Goal: Task Accomplishment & Management: Manage account settings

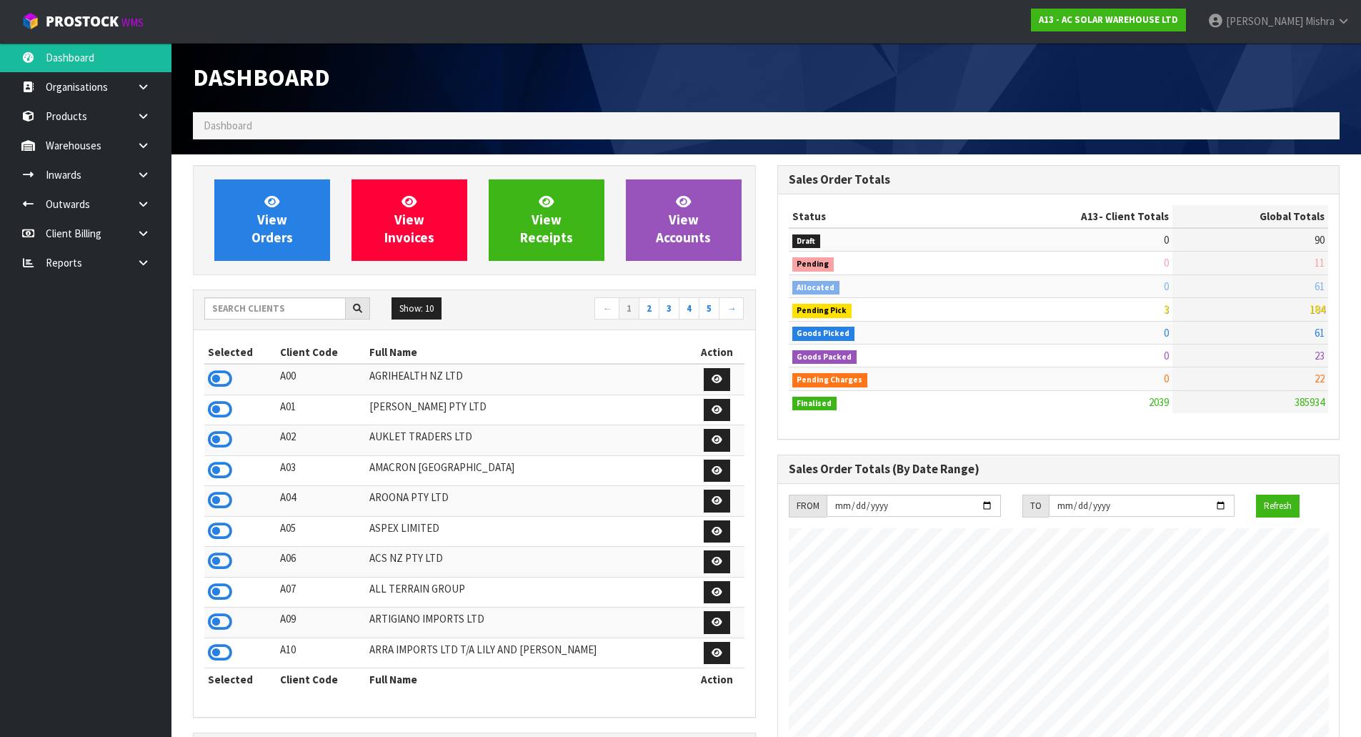
scroll to position [1174, 584]
click at [262, 261] on div "View Orders View Invoices View Receipts View Accounts" at bounding box center [474, 220] width 563 height 110
click at [267, 248] on link "View Orders" at bounding box center [272, 219] width 116 height 81
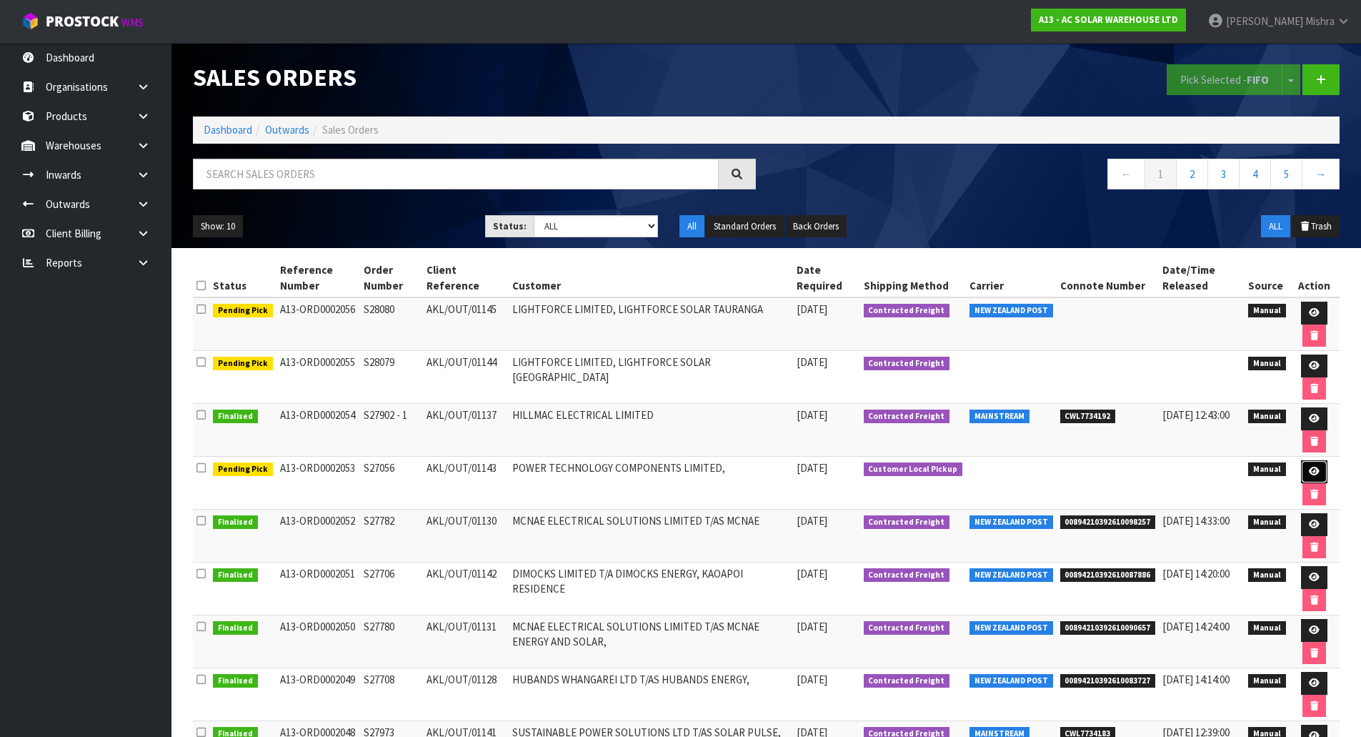
click at [1316, 475] on icon at bounding box center [1314, 471] width 11 height 9
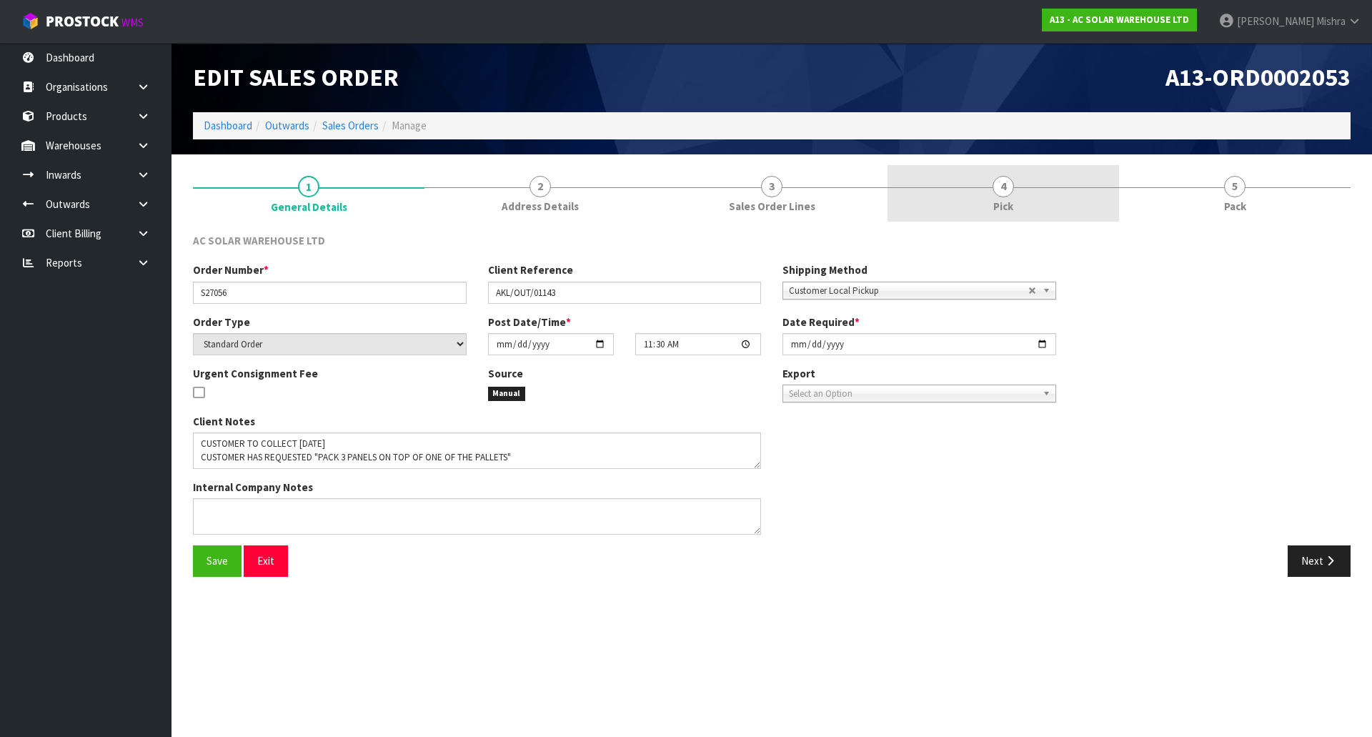
click at [1094, 210] on link "4 Pick" at bounding box center [1004, 193] width 232 height 56
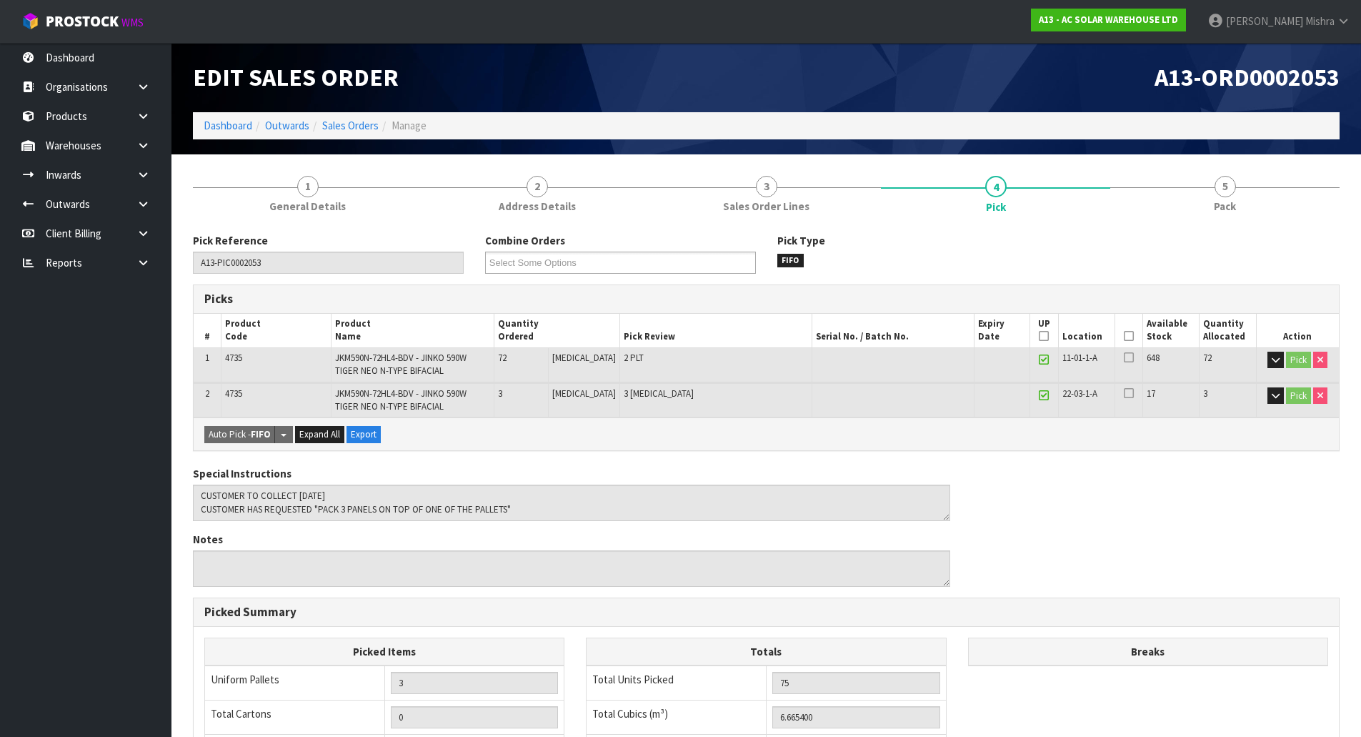
click at [1127, 336] on icon at bounding box center [1129, 336] width 10 height 1
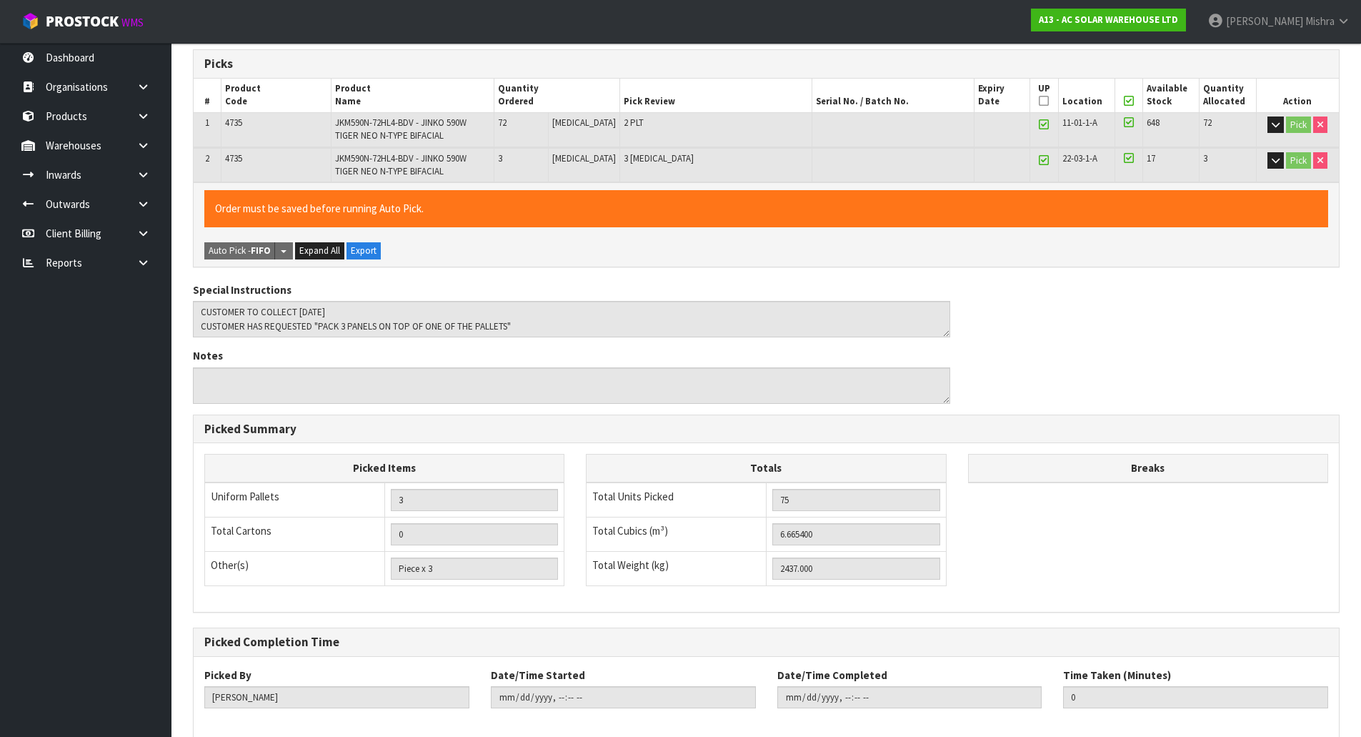
scroll to position [307, 0]
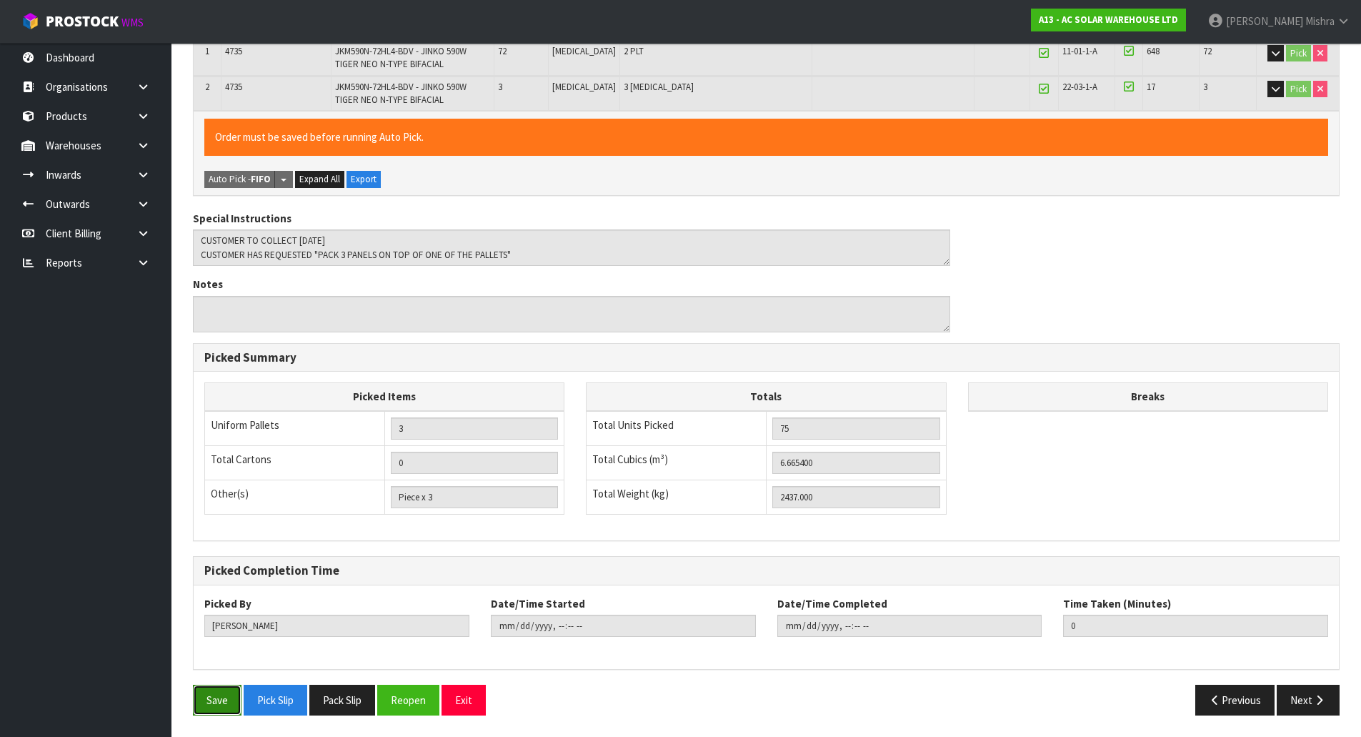
click at [214, 685] on button "Save" at bounding box center [217, 700] width 49 height 31
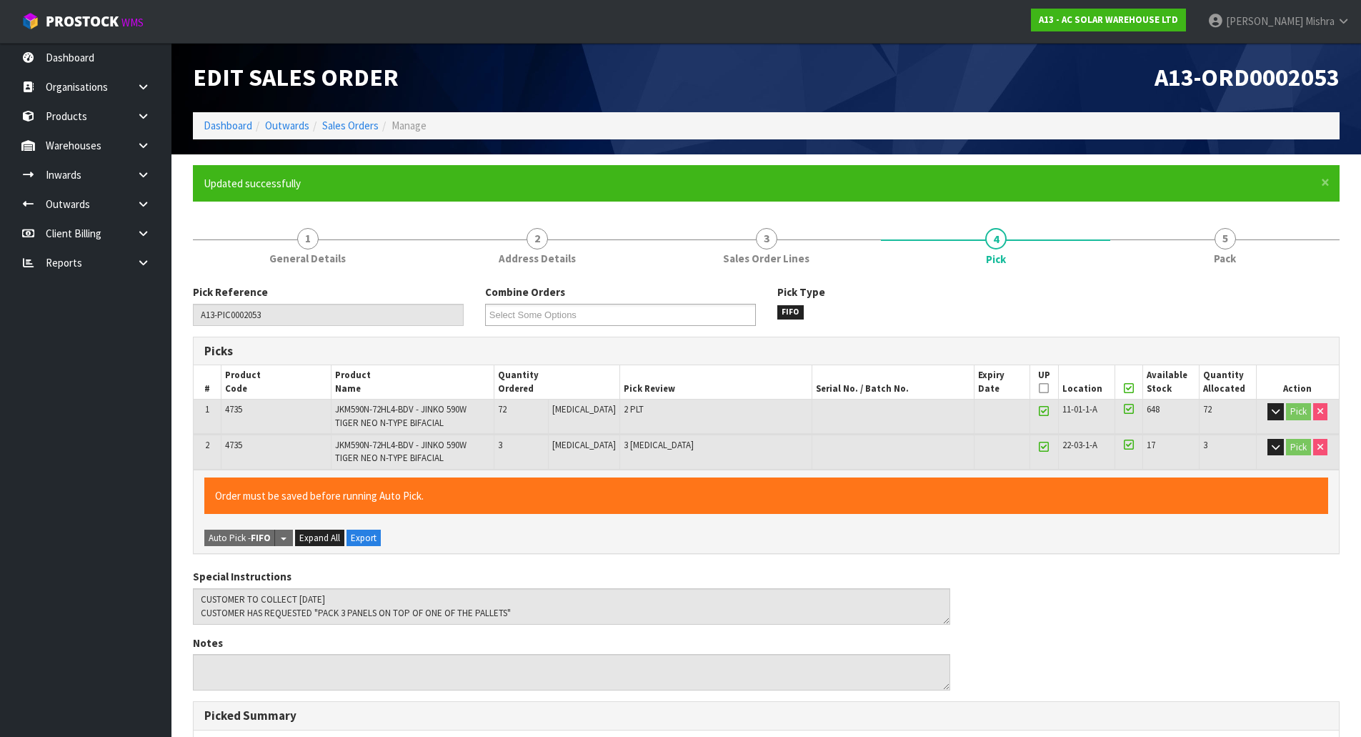
type input "[PERSON_NAME]"
type input "[DATE]T09:58:11"
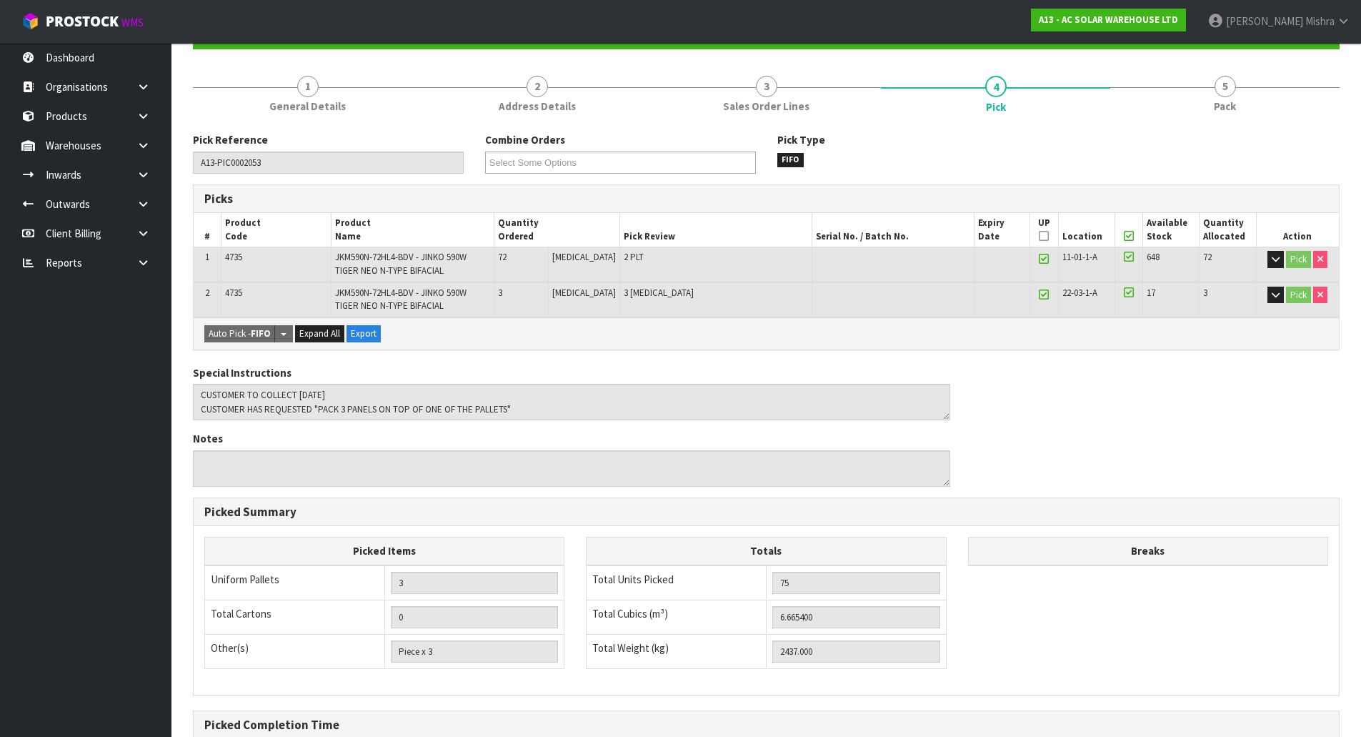
scroll to position [307, 0]
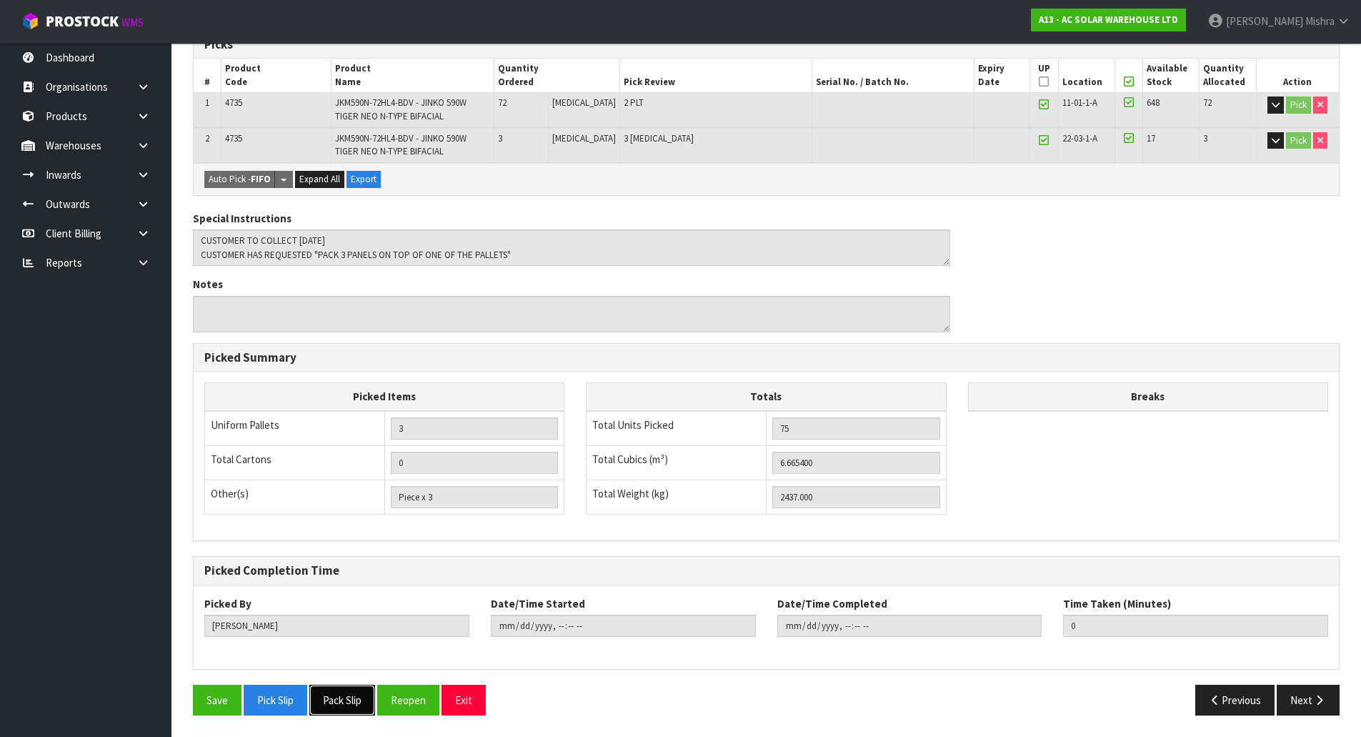
click at [348, 707] on button "Pack Slip" at bounding box center [342, 700] width 66 height 31
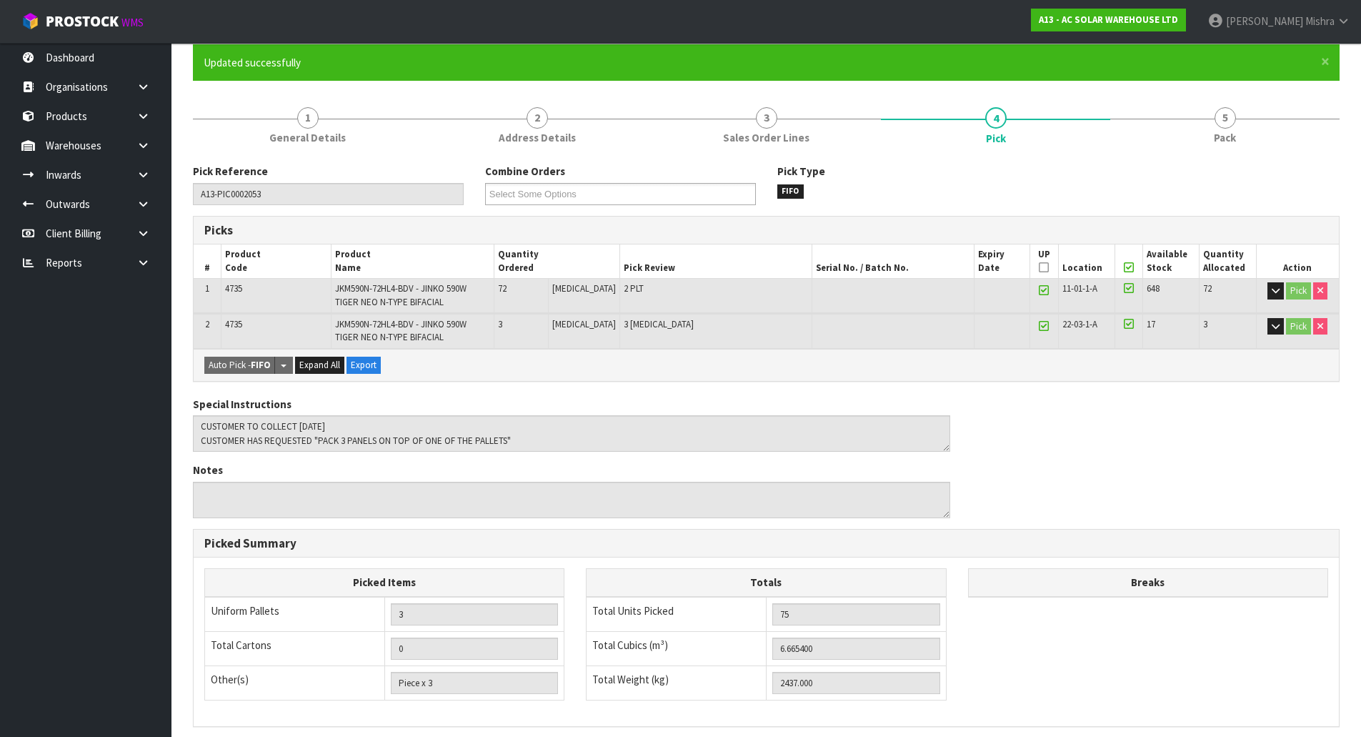
scroll to position [0, 0]
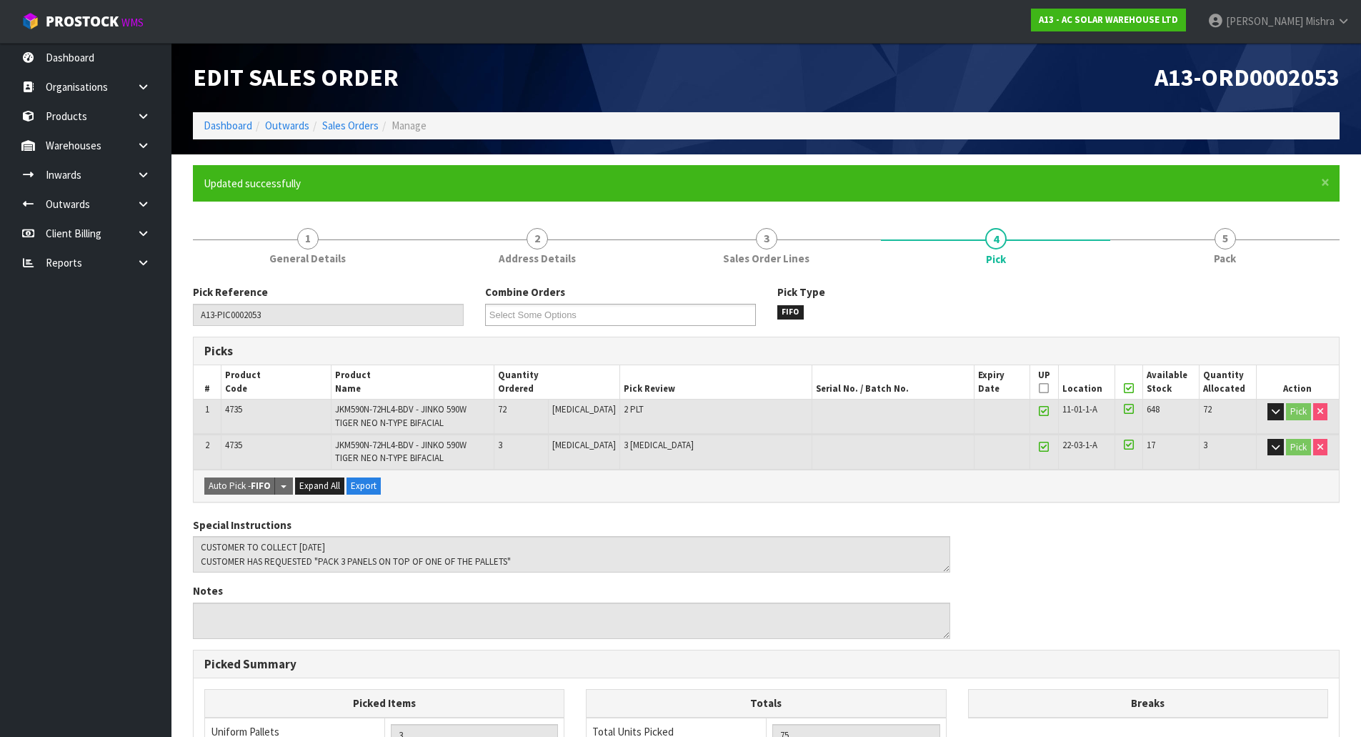
click at [1238, 280] on div "Pick Reference A13-PIC0002053 Combine Orders A13-ORD0002053 A13-ORD0002055 A13-…" at bounding box center [766, 653] width 1147 height 759
click at [1223, 259] on span "Pack" at bounding box center [1225, 258] width 22 height 15
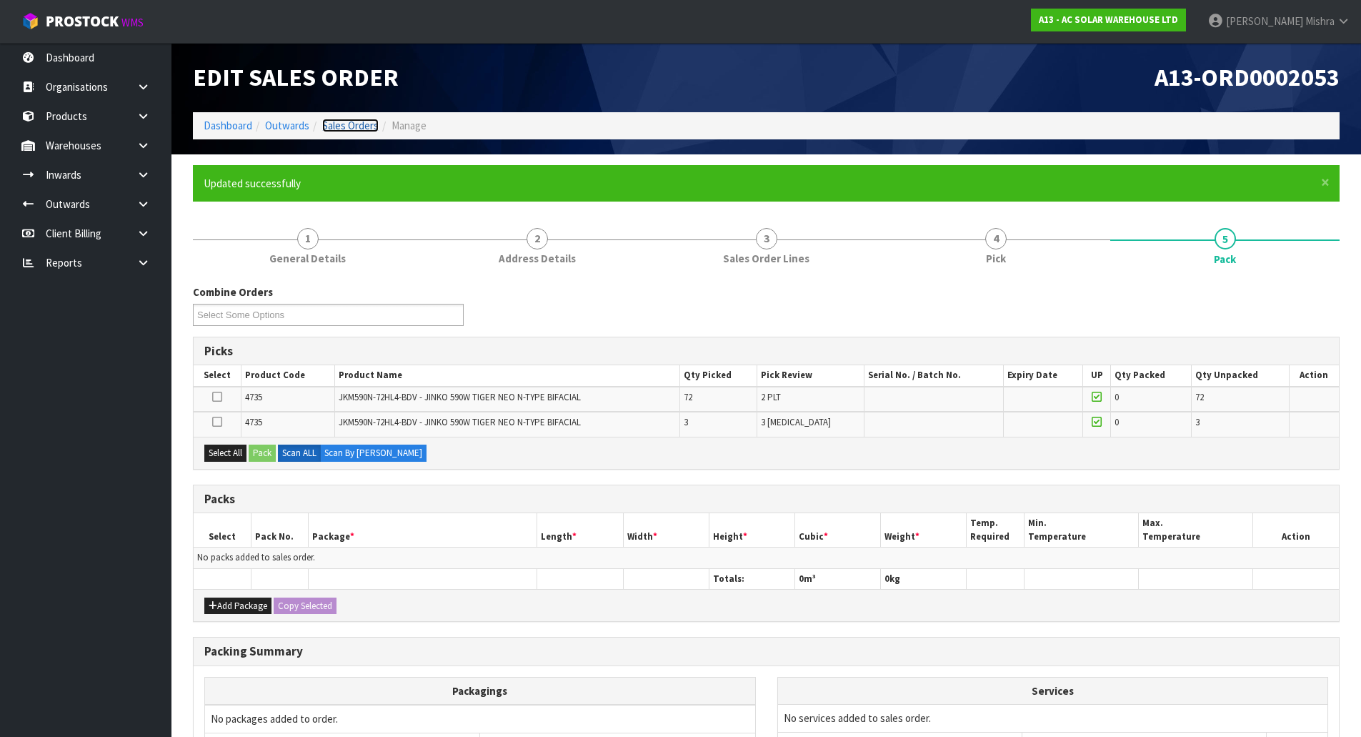
click at [354, 131] on link "Sales Orders" at bounding box center [350, 126] width 56 height 14
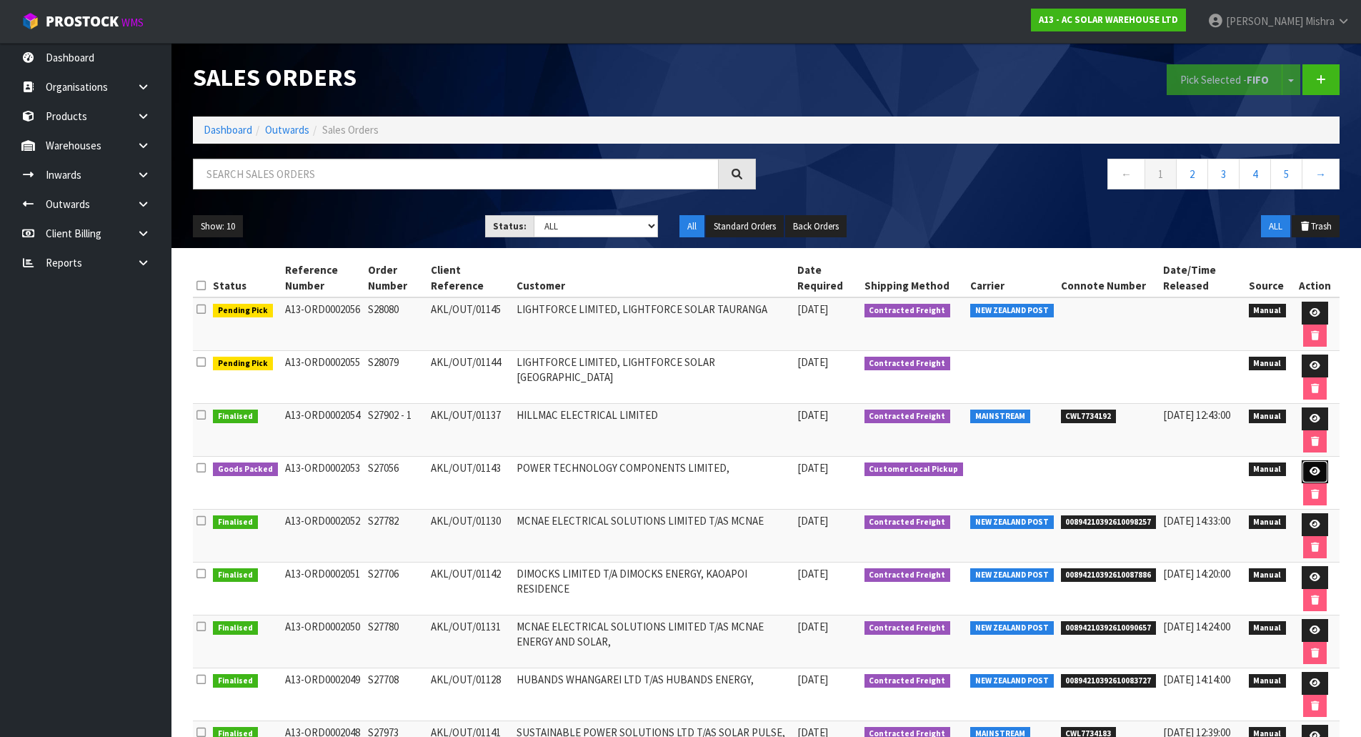
click at [1319, 467] on icon at bounding box center [1315, 471] width 11 height 9
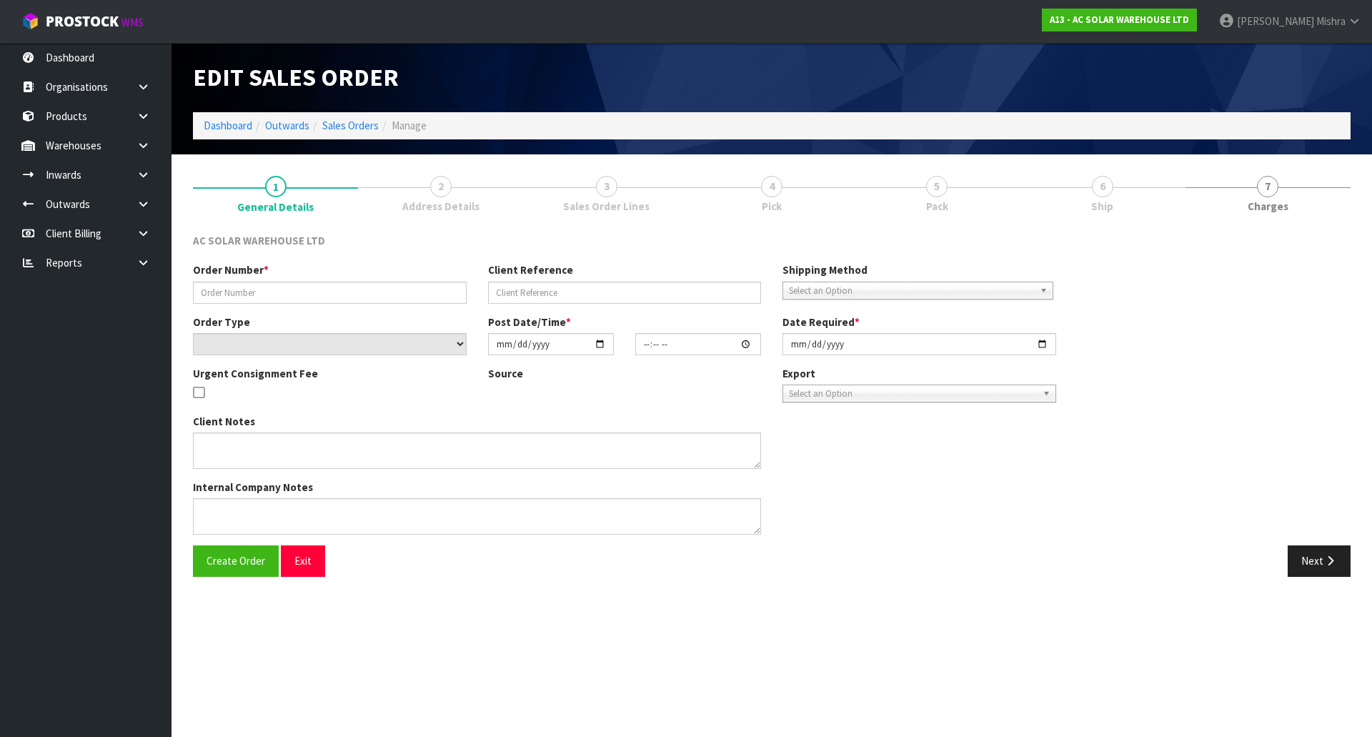
type input "S27056"
type input "AKL/OUT/01143"
select select "number:0"
type input "[DATE]"
type input "11:30:00.000"
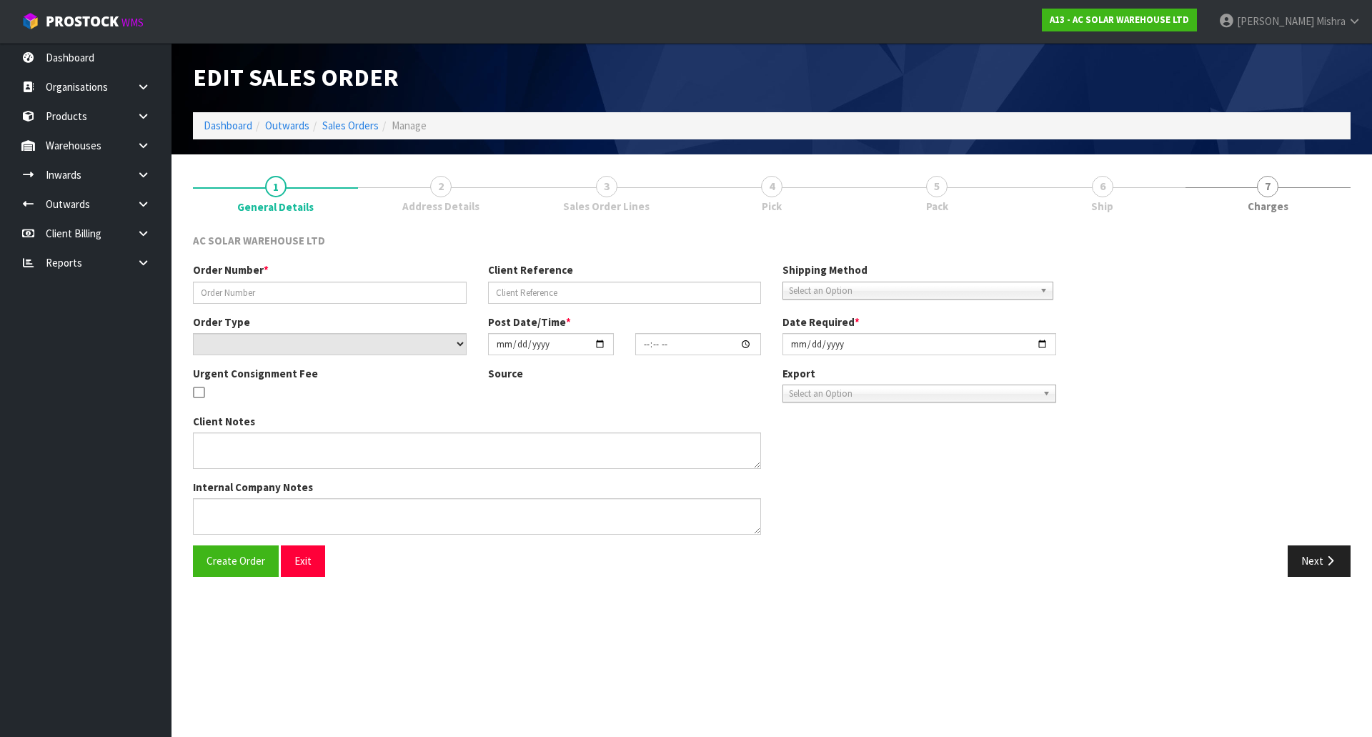
type input "[DATE]"
type textarea "CUSTOMER TO COLLECT [DATE] CUSTOMER HAS REQUESTED "PACK 3 PANELS ON TOP OF ONE …"
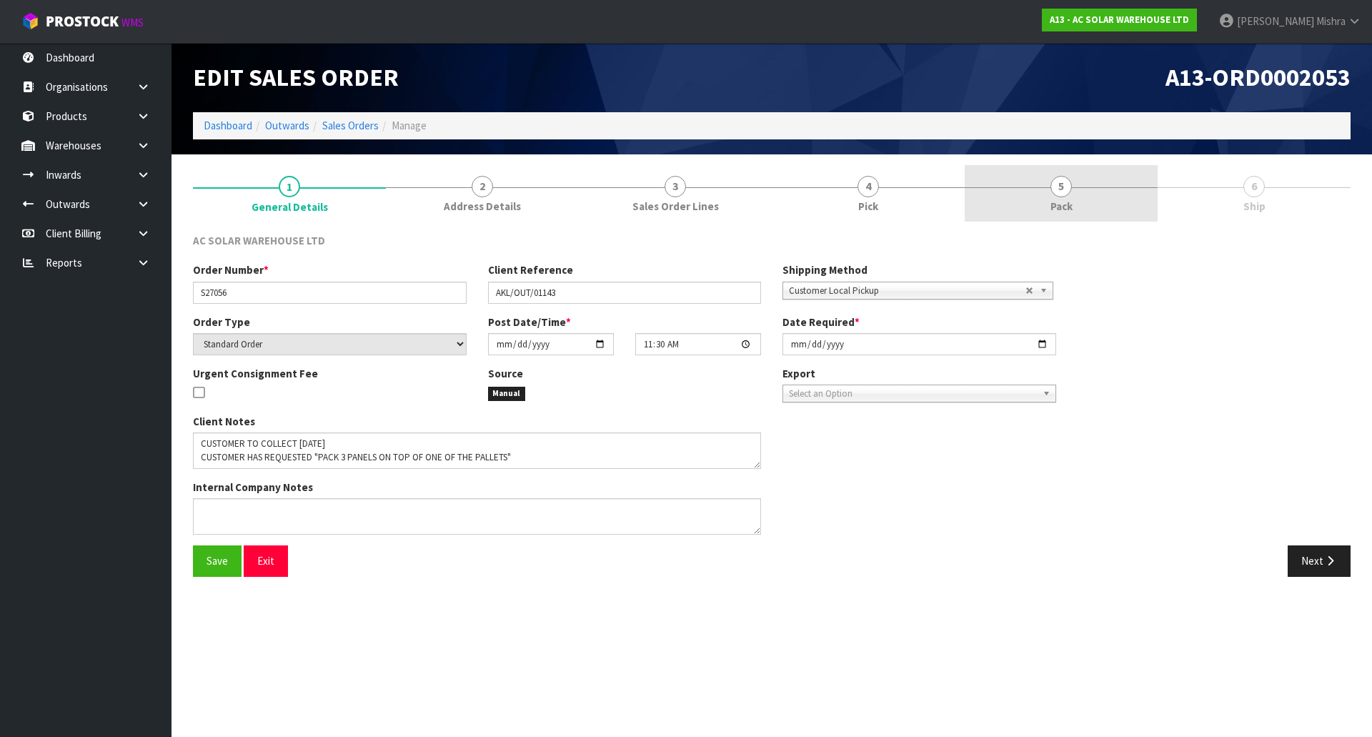
click at [1083, 220] on link "5 Pack" at bounding box center [1061, 193] width 193 height 56
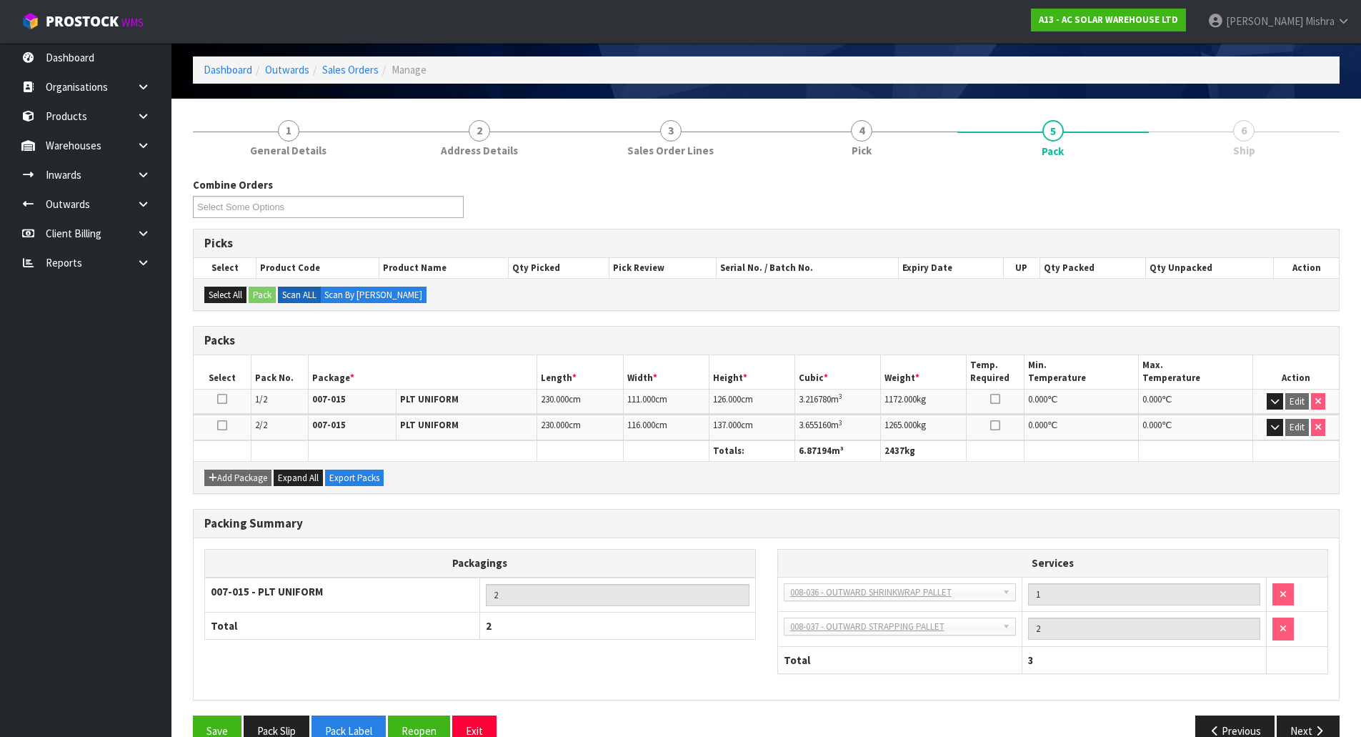
scroll to position [86, 0]
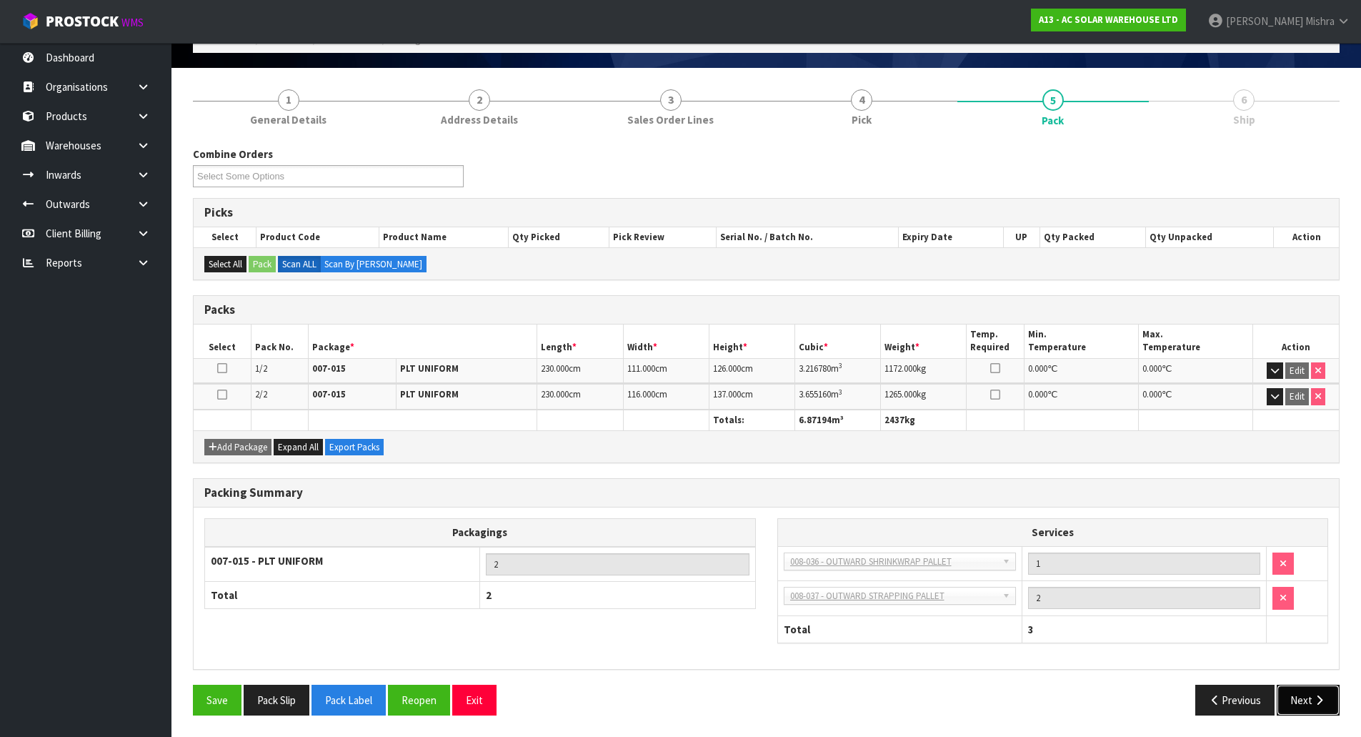
click at [1326, 710] on button "Next" at bounding box center [1308, 700] width 63 height 31
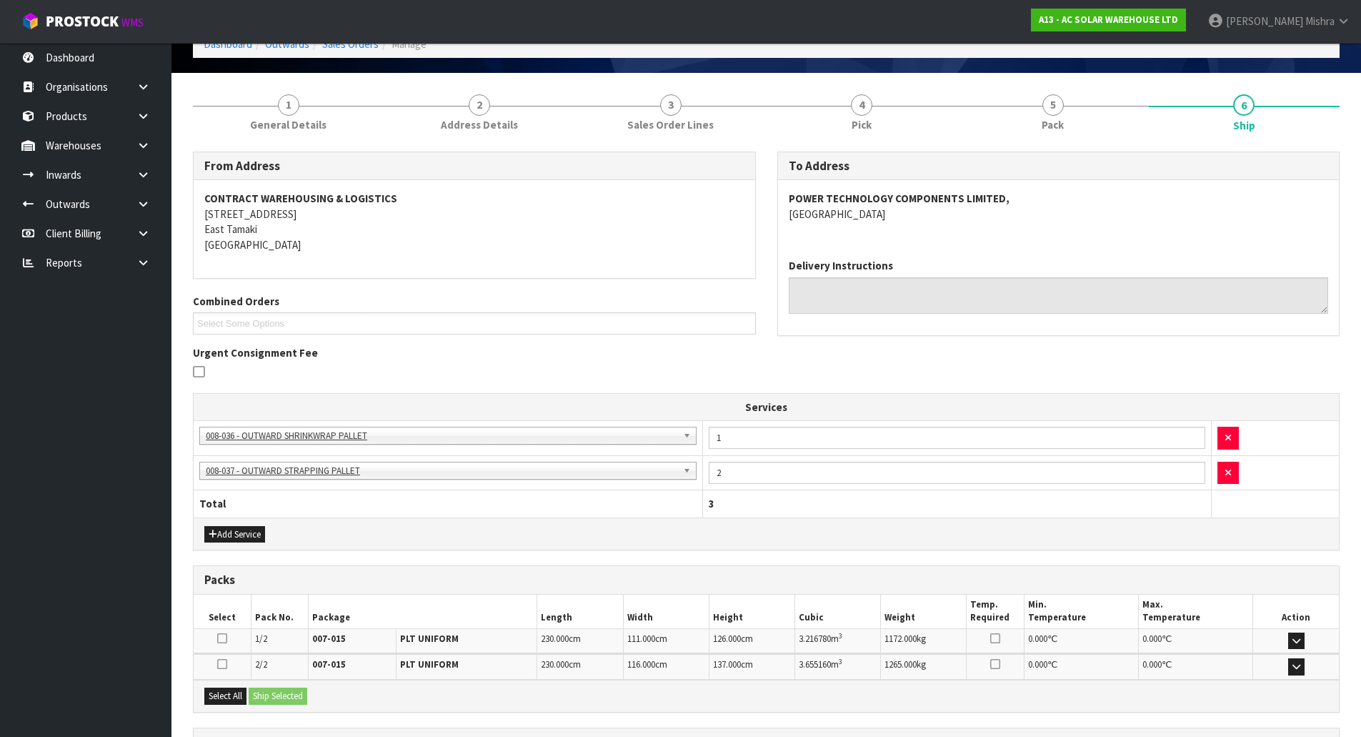
scroll to position [211, 0]
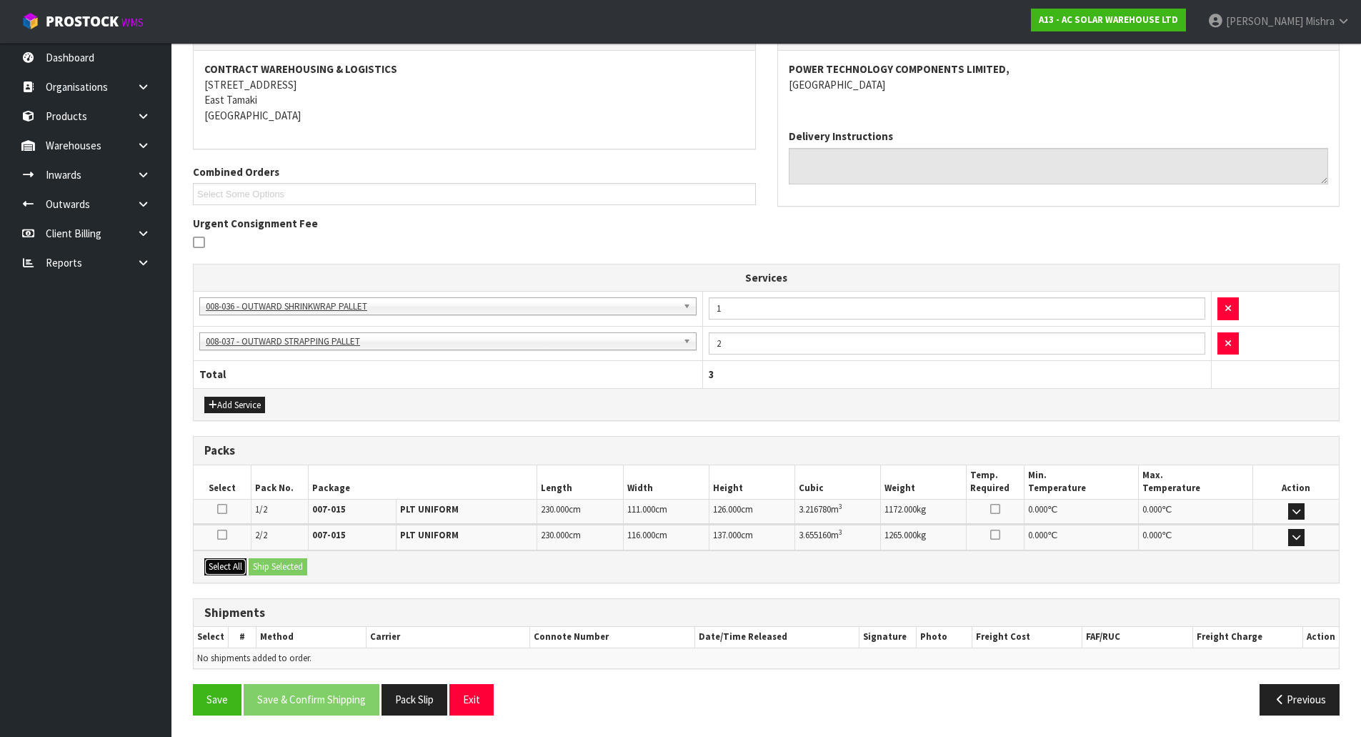
click at [212, 573] on button "Select All" at bounding box center [225, 566] width 42 height 17
click at [284, 563] on button "Ship Selected" at bounding box center [278, 566] width 59 height 17
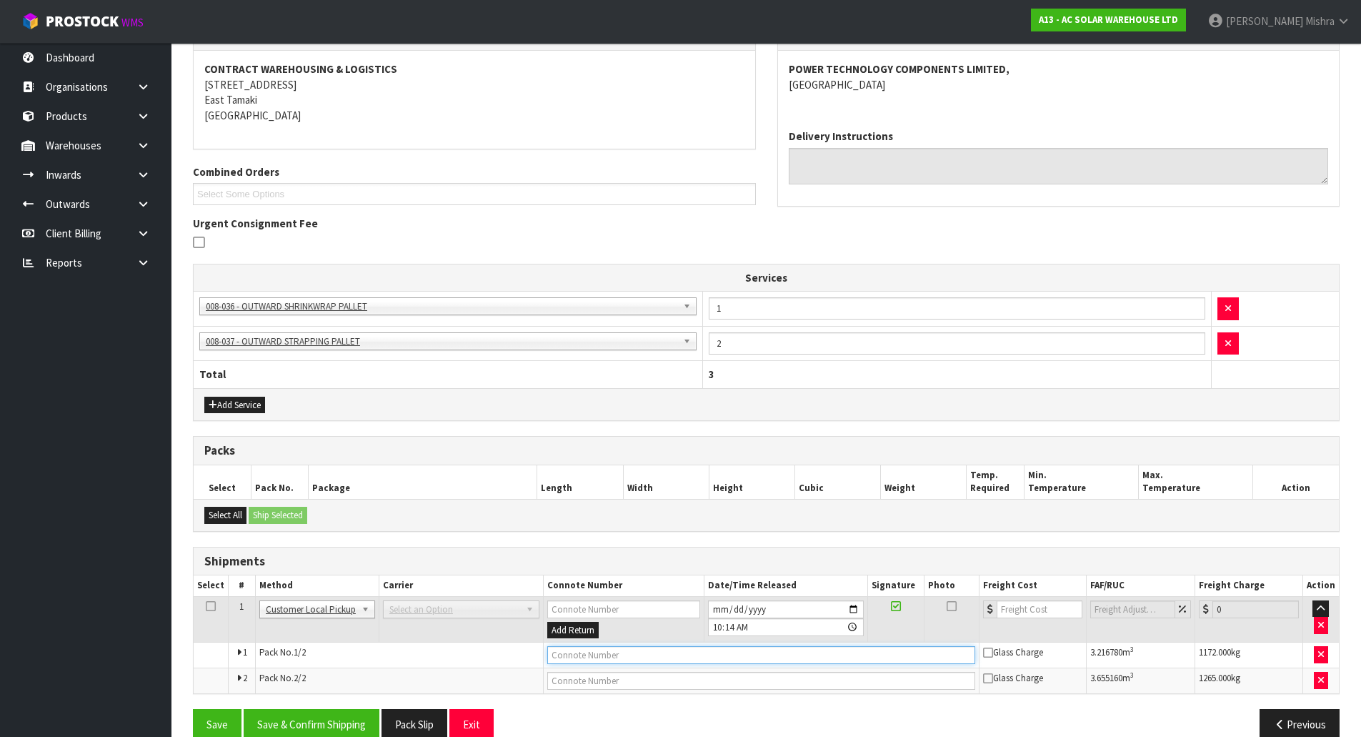
click at [593, 659] on input "text" at bounding box center [761, 655] width 428 height 18
click at [634, 655] on input "MAINFREIGHT COLLECVTED" at bounding box center [761, 655] width 428 height 18
type input "MAINFREIGHT COLLECTED"
click at [354, 714] on button "Save & Confirm Shipping" at bounding box center [312, 724] width 136 height 31
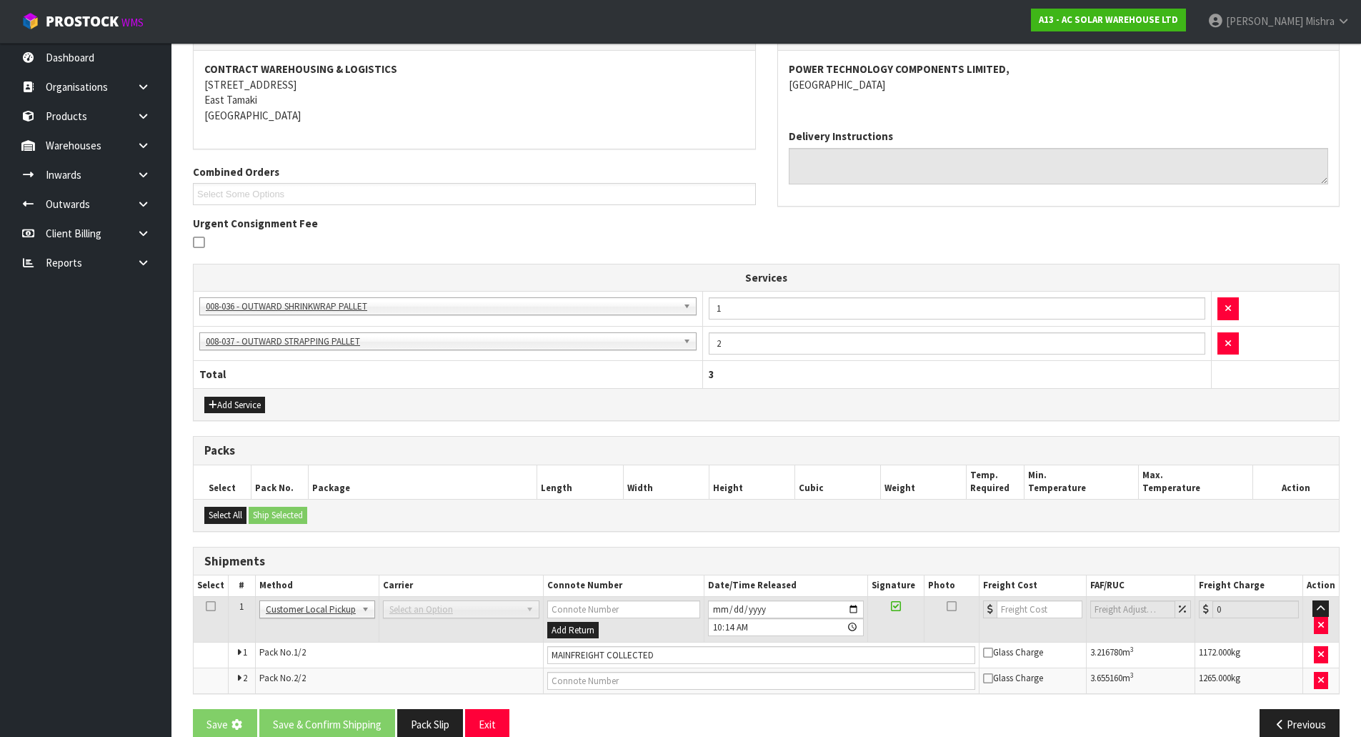
scroll to position [0, 0]
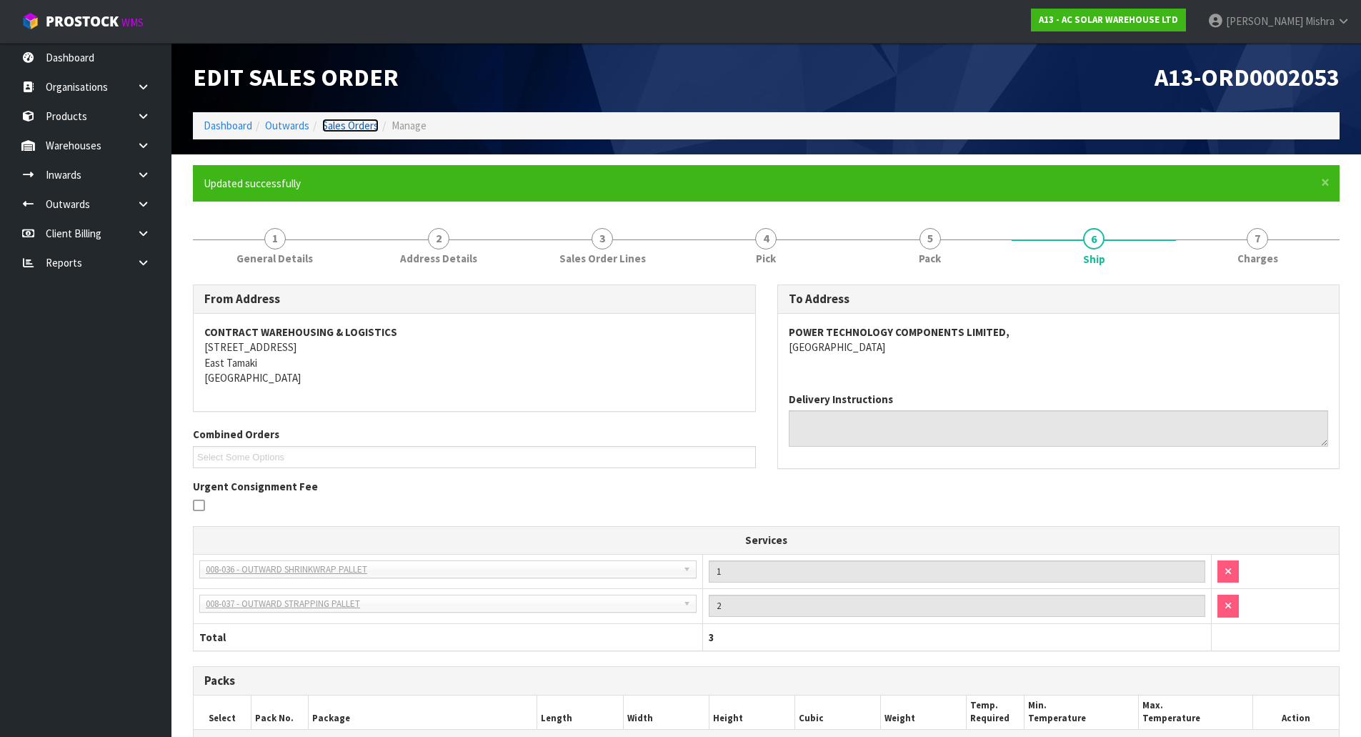
click at [342, 124] on link "Sales Orders" at bounding box center [350, 126] width 56 height 14
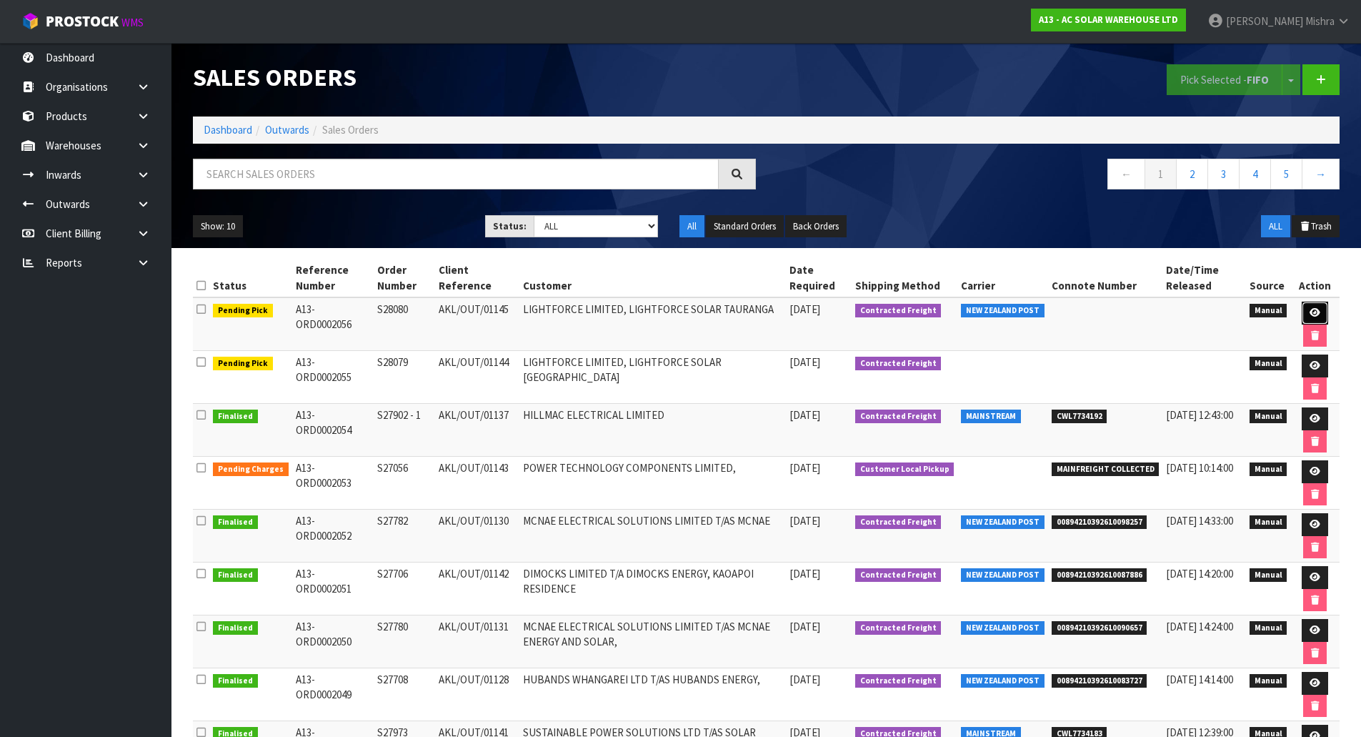
click at [1320, 307] on link at bounding box center [1315, 313] width 26 height 23
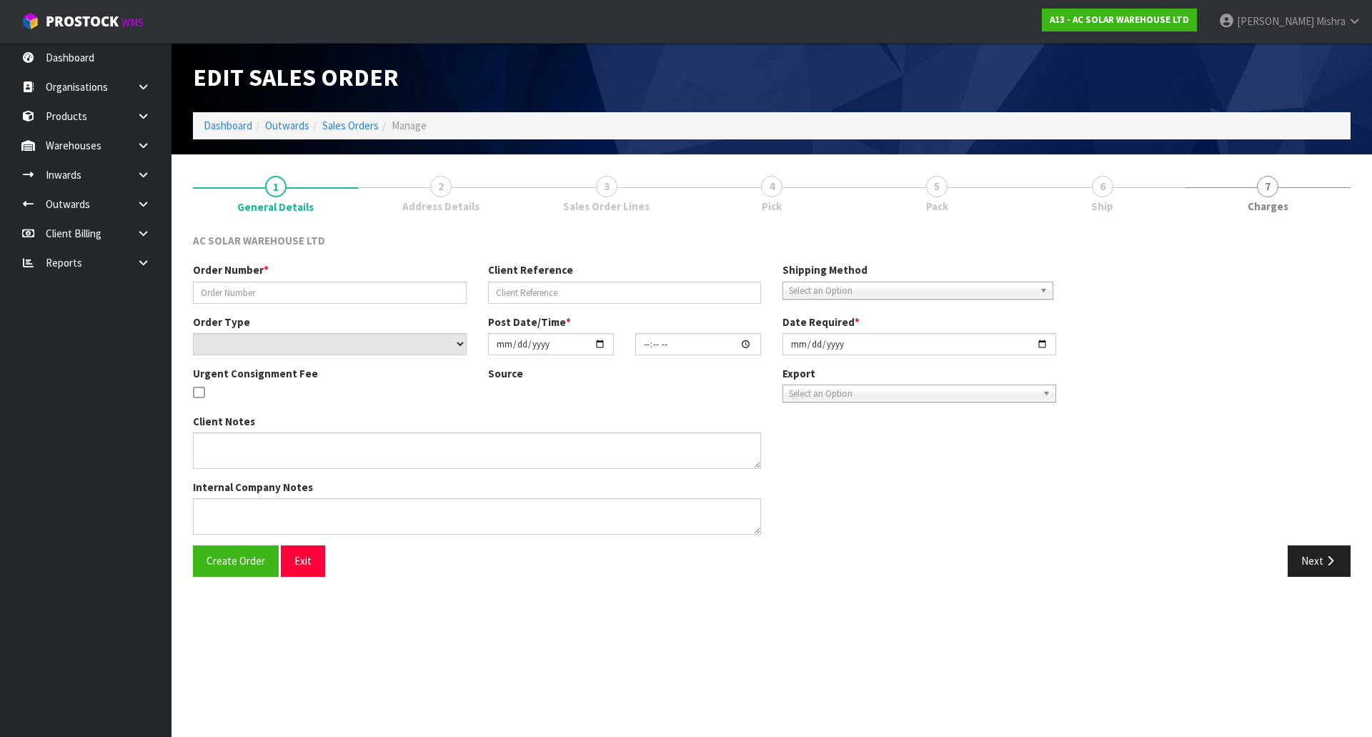
type input "S28080"
type input "AKL/OUT/01145"
select select "number:0"
type input "[DATE]"
type input "08:20:00.000"
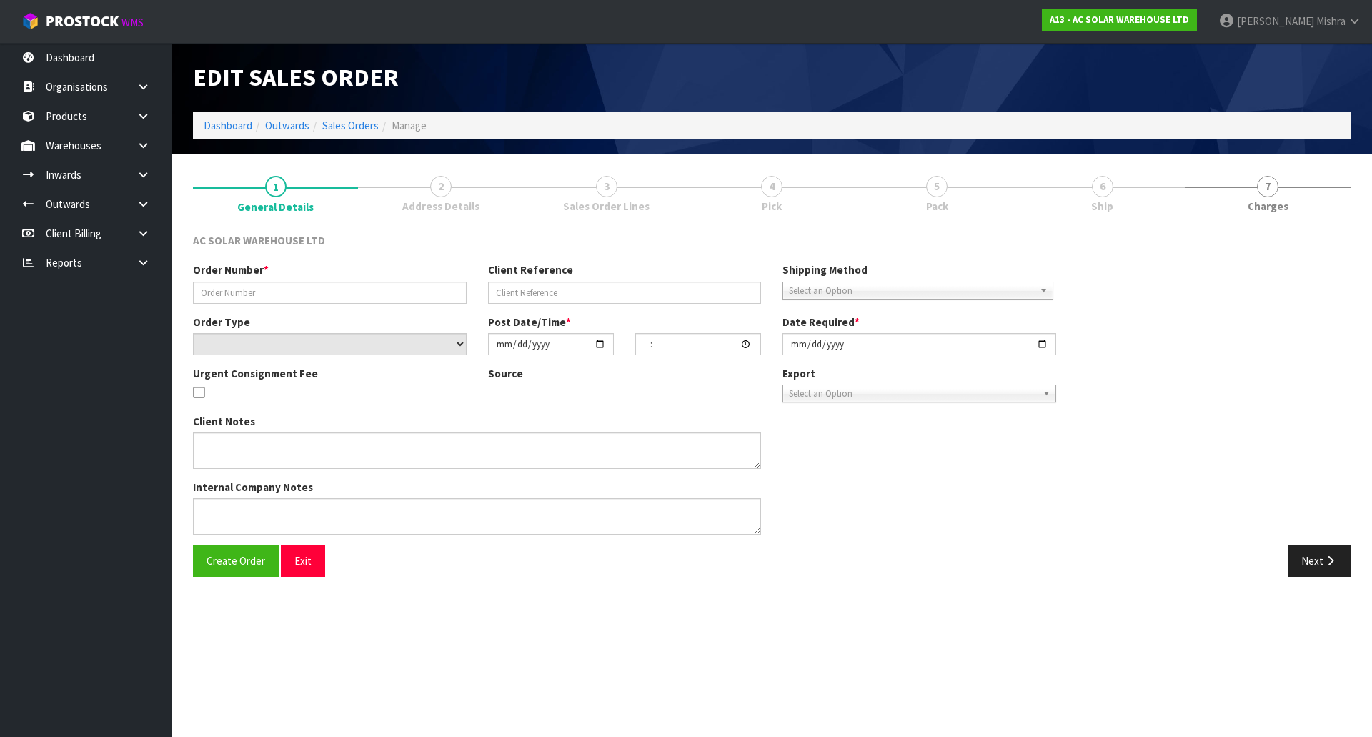
type input "[DATE]"
type textarea "SEND WITH NZ POST"
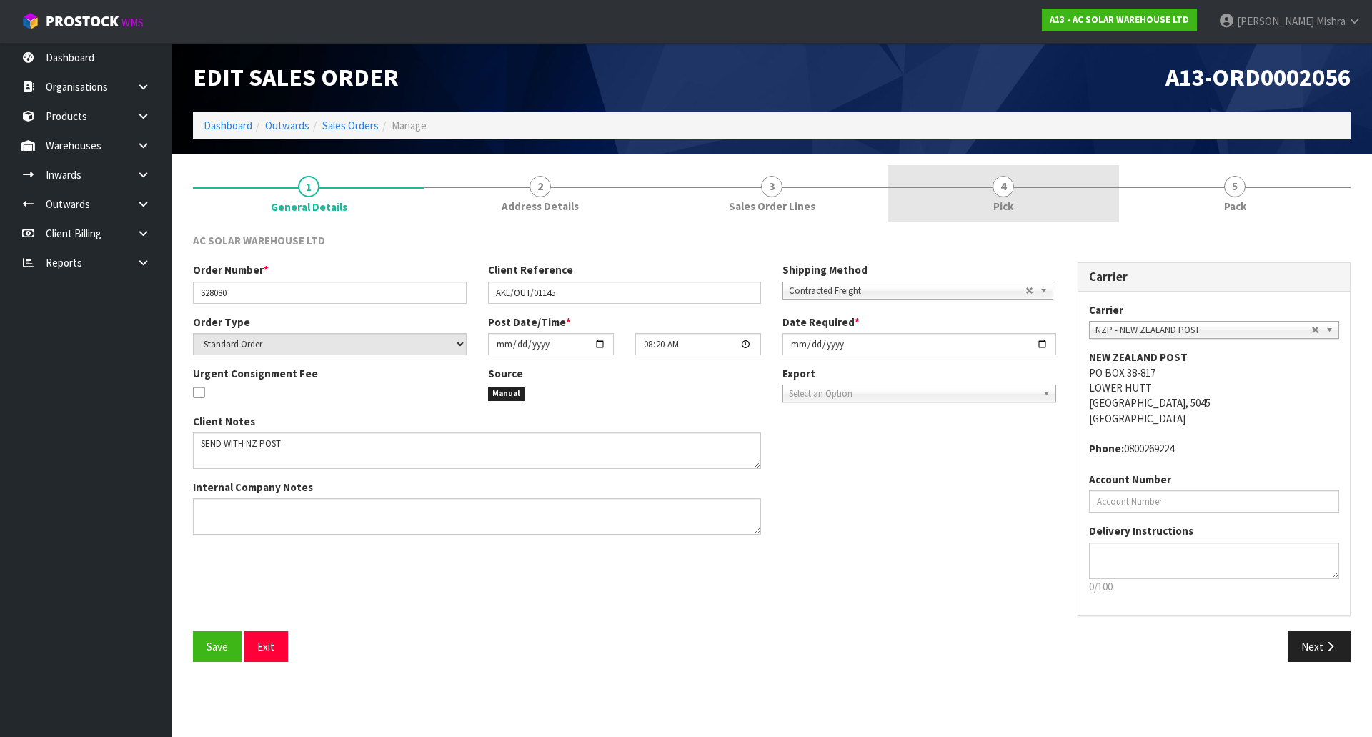
click at [1003, 204] on span "Pick" at bounding box center [1003, 206] width 20 height 15
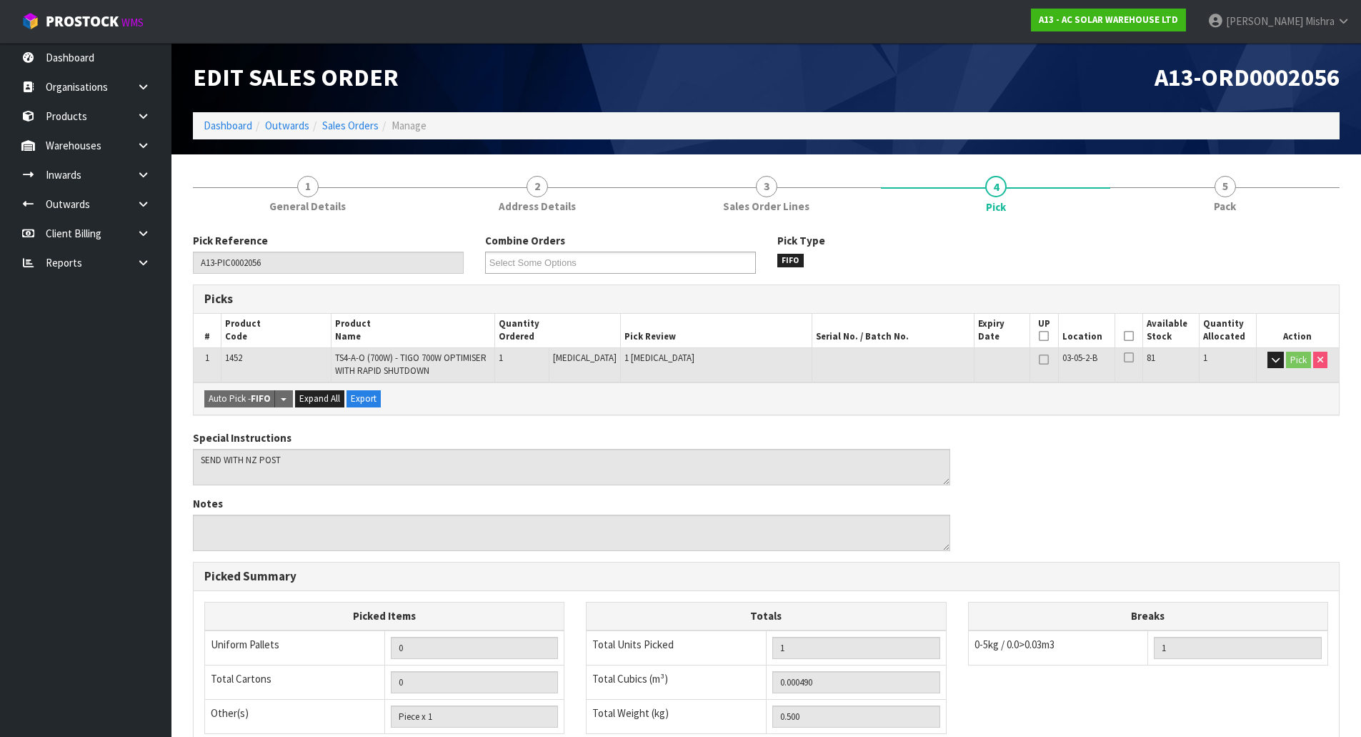
click at [1124, 336] on icon at bounding box center [1129, 336] width 10 height 1
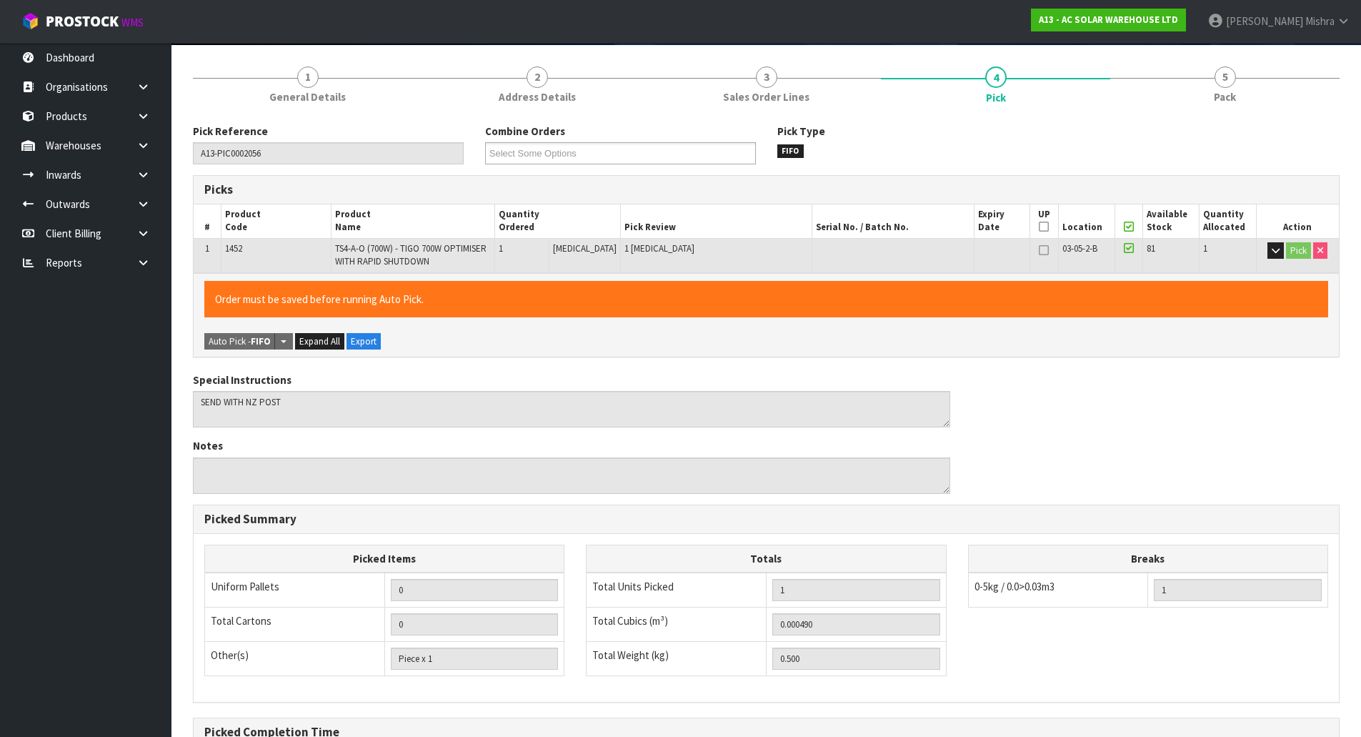
scroll to position [272, 0]
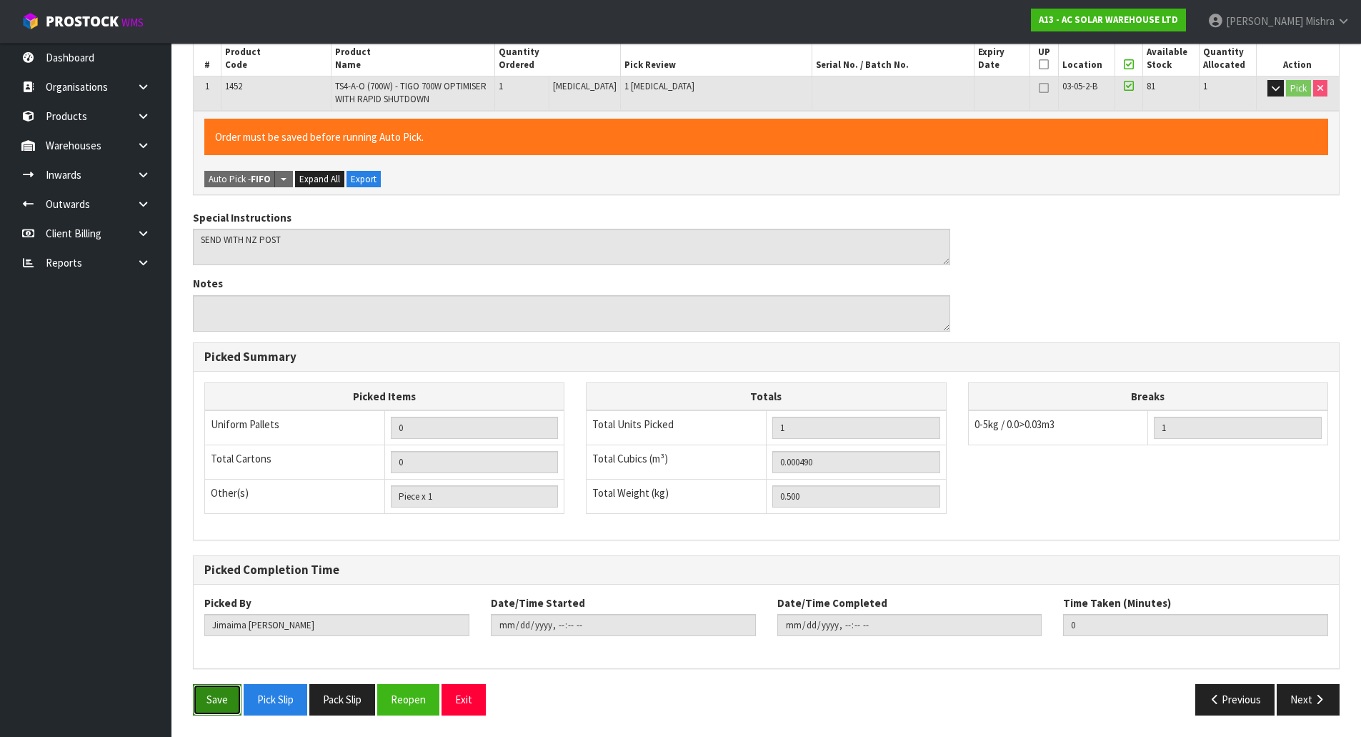
click at [220, 702] on button "Save" at bounding box center [217, 699] width 49 height 31
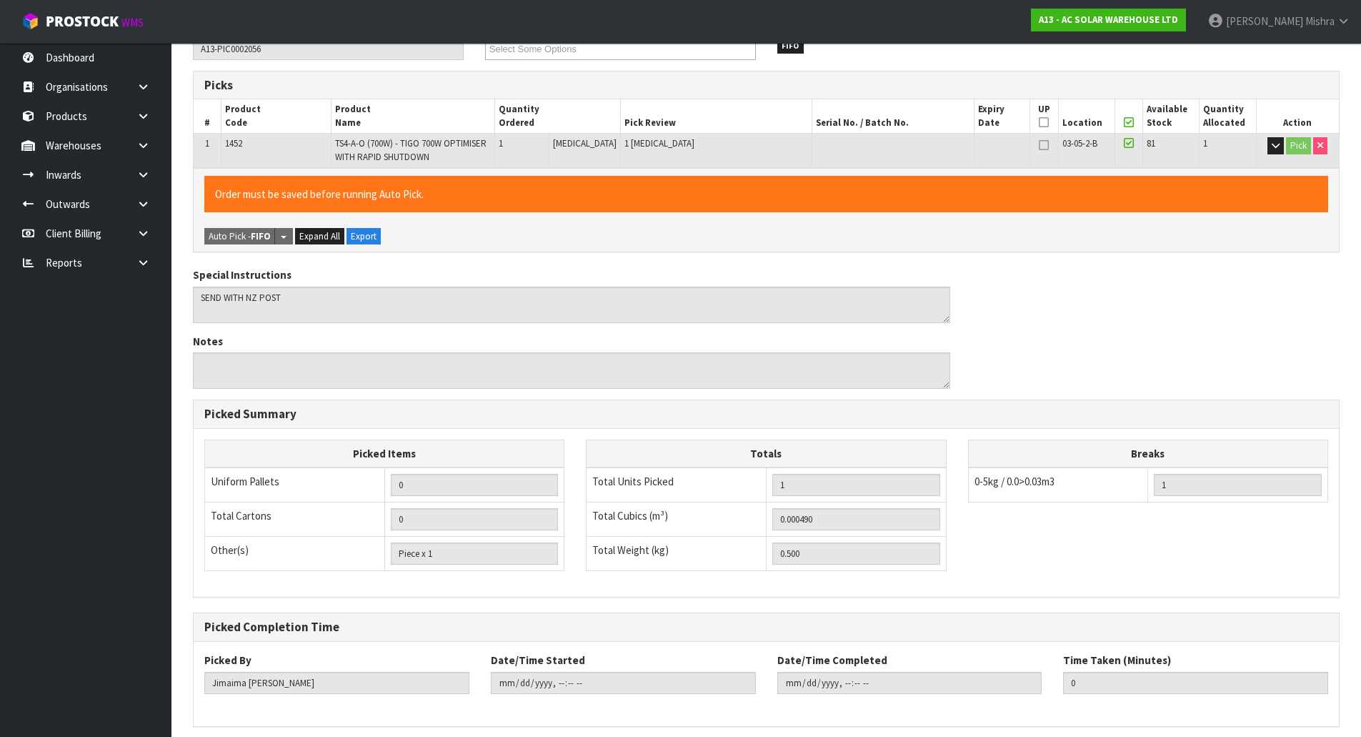
type input "[PERSON_NAME]"
type input "[DATE]T10:15:06"
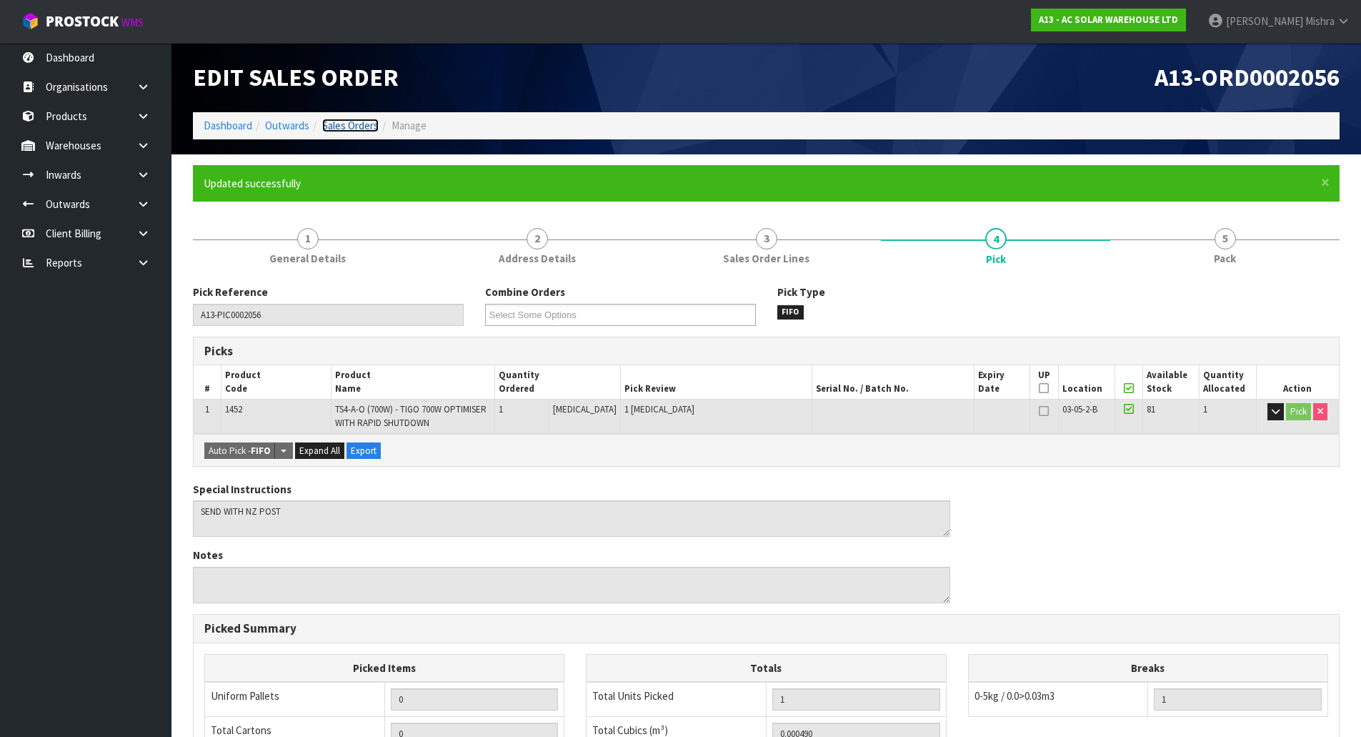
click at [361, 125] on link "Sales Orders" at bounding box center [350, 126] width 56 height 14
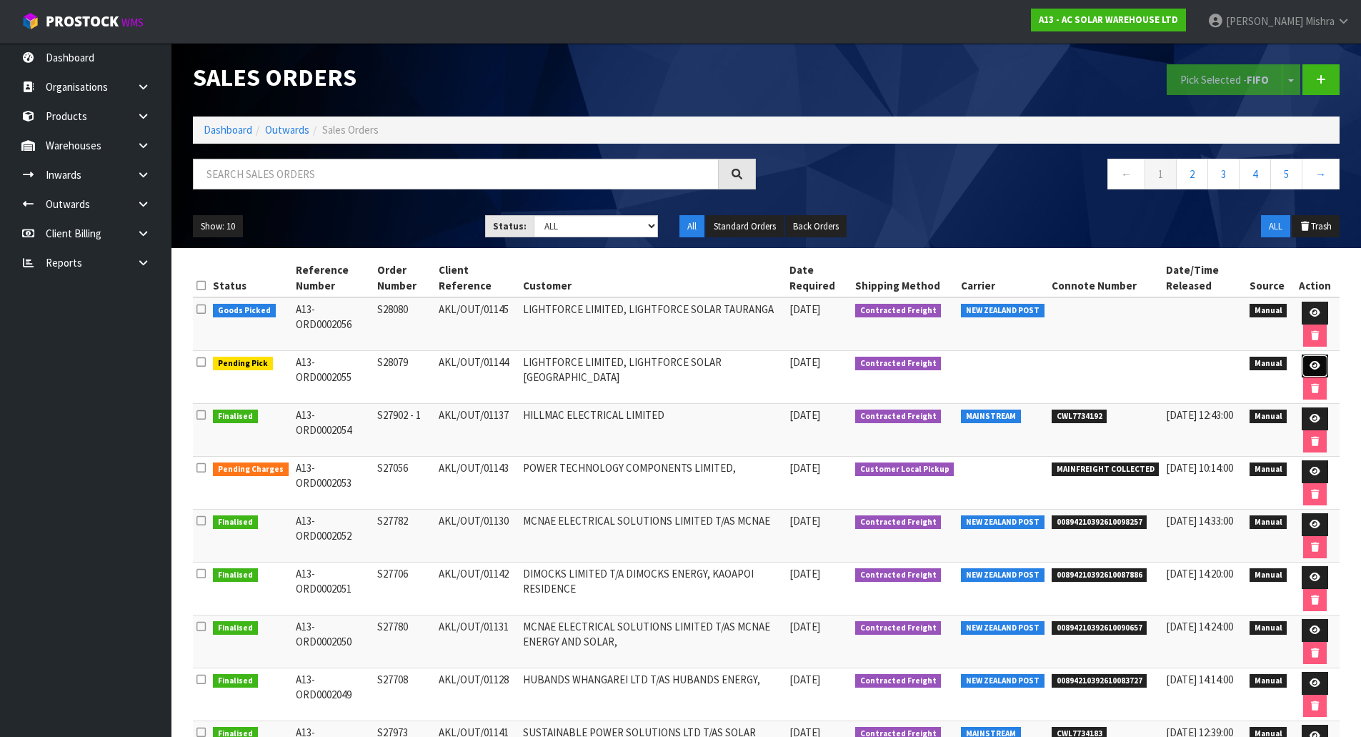
click at [1317, 369] on icon at bounding box center [1315, 365] width 11 height 9
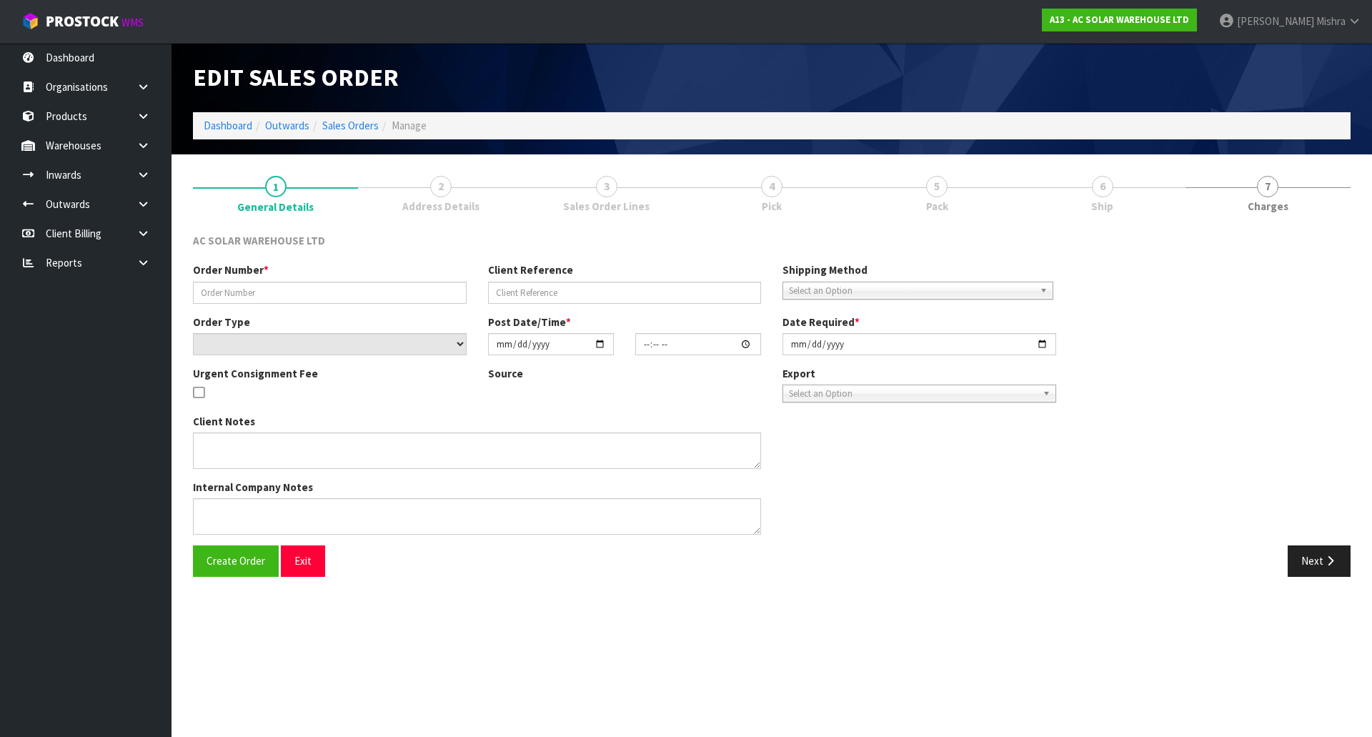
type input "S28079"
type input "AKL/OUT/01144"
select select "number:0"
type input "[DATE]"
type input "08:14:00.000"
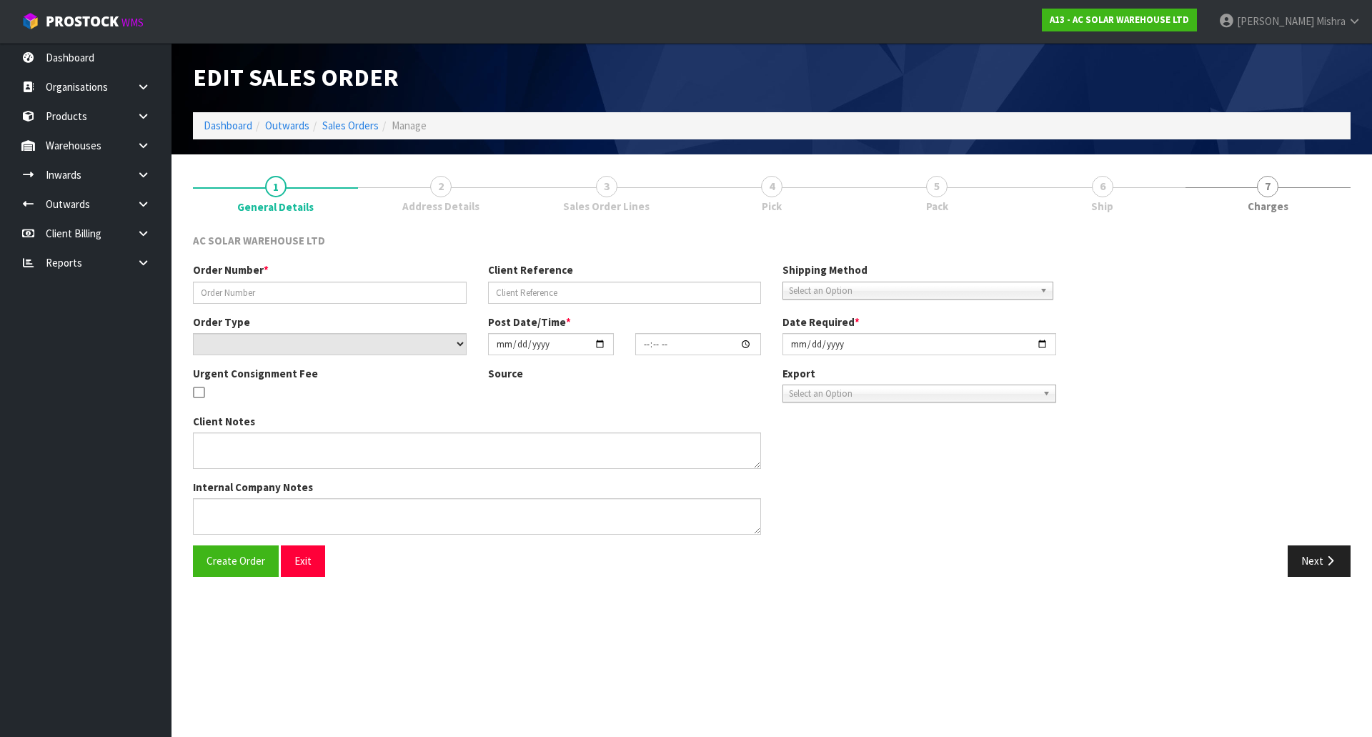
type input "[DATE]"
type textarea "SEND WITH NZ POST"
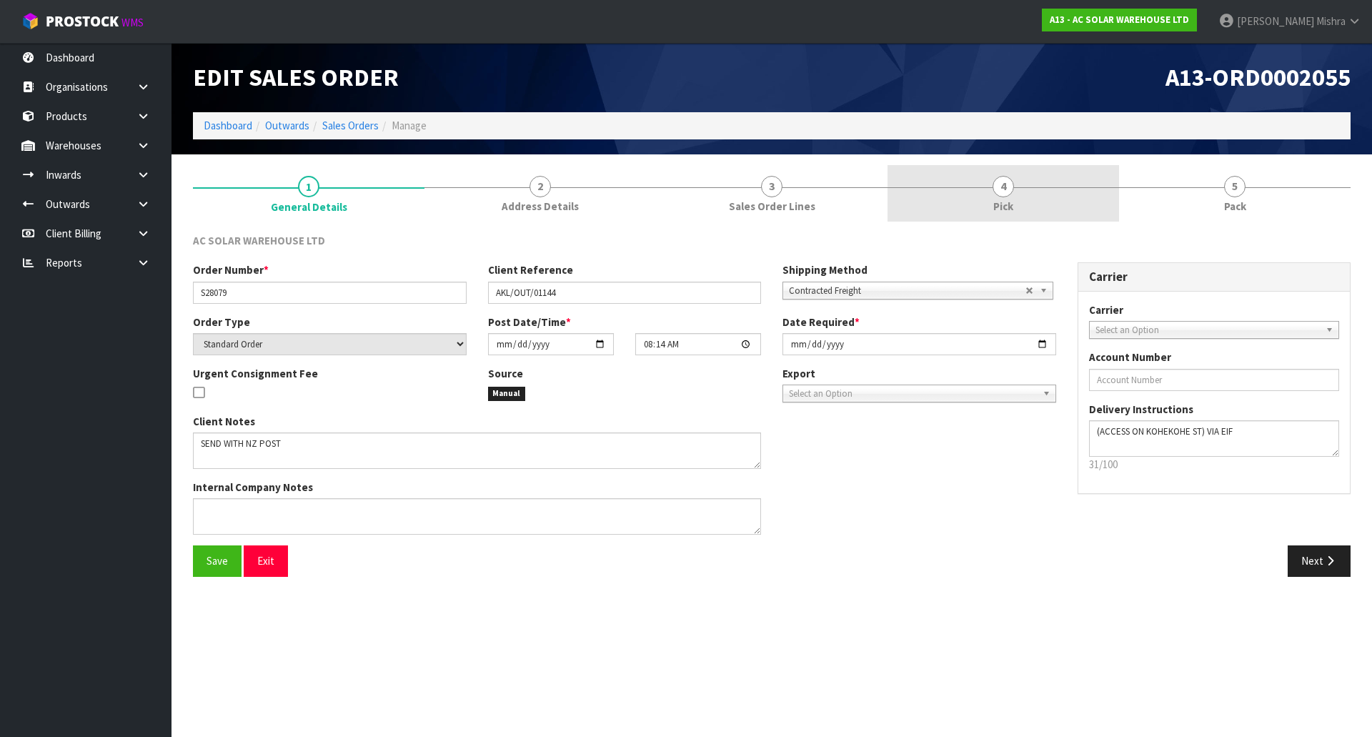
click at [1089, 196] on link "4 Pick" at bounding box center [1004, 193] width 232 height 56
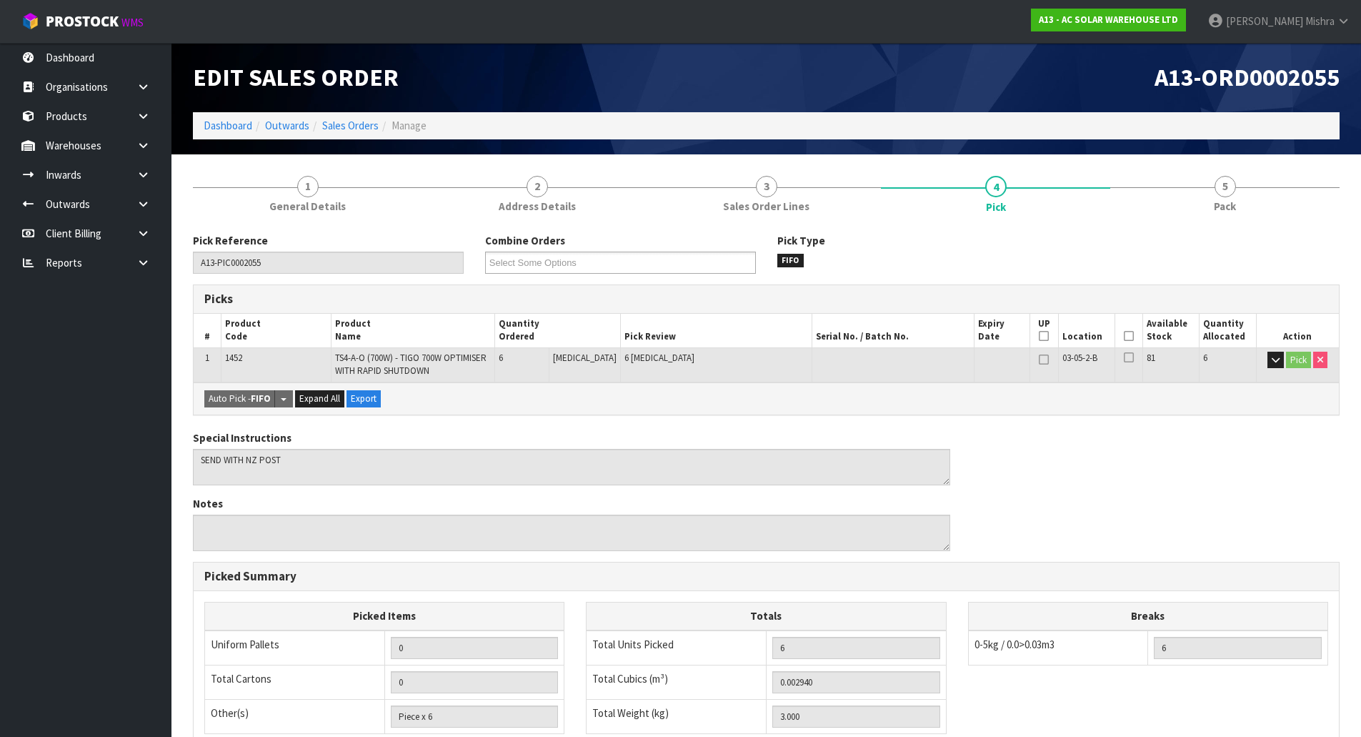
click at [1126, 336] on icon at bounding box center [1129, 336] width 10 height 1
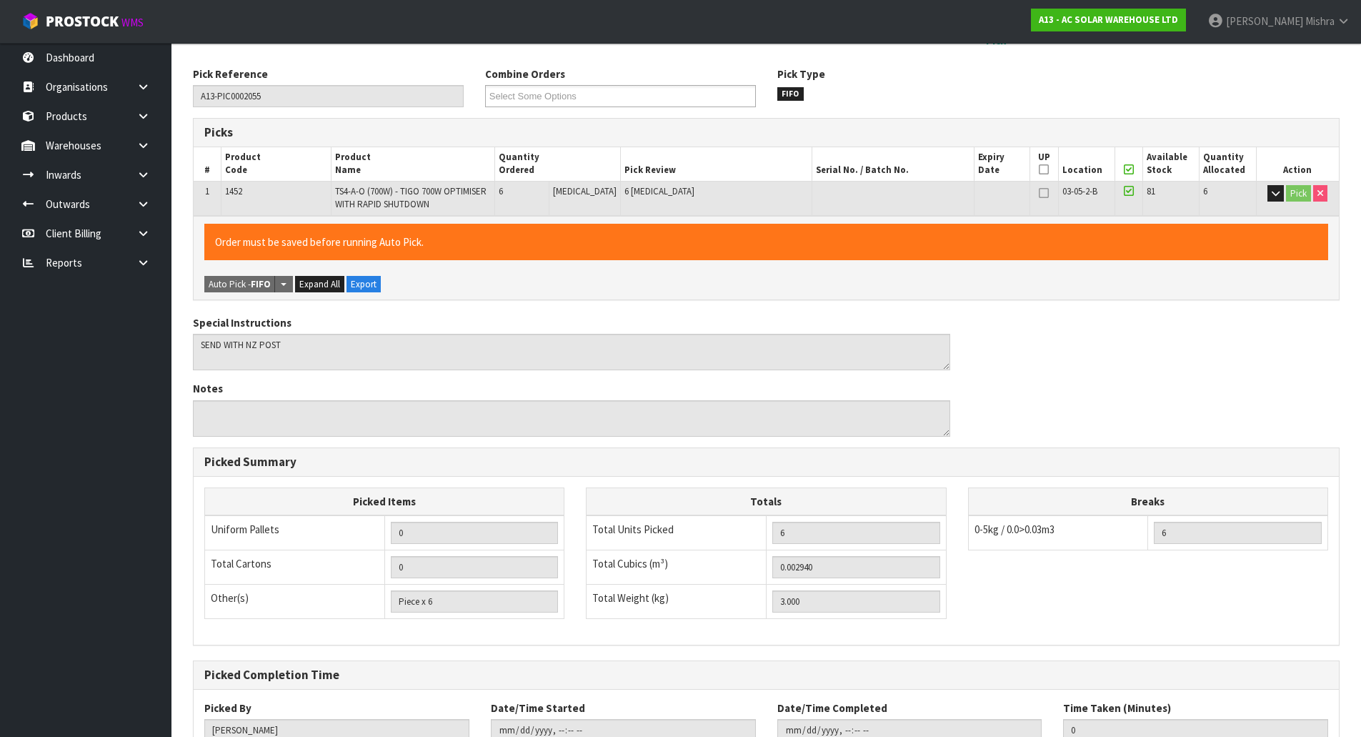
scroll to position [272, 0]
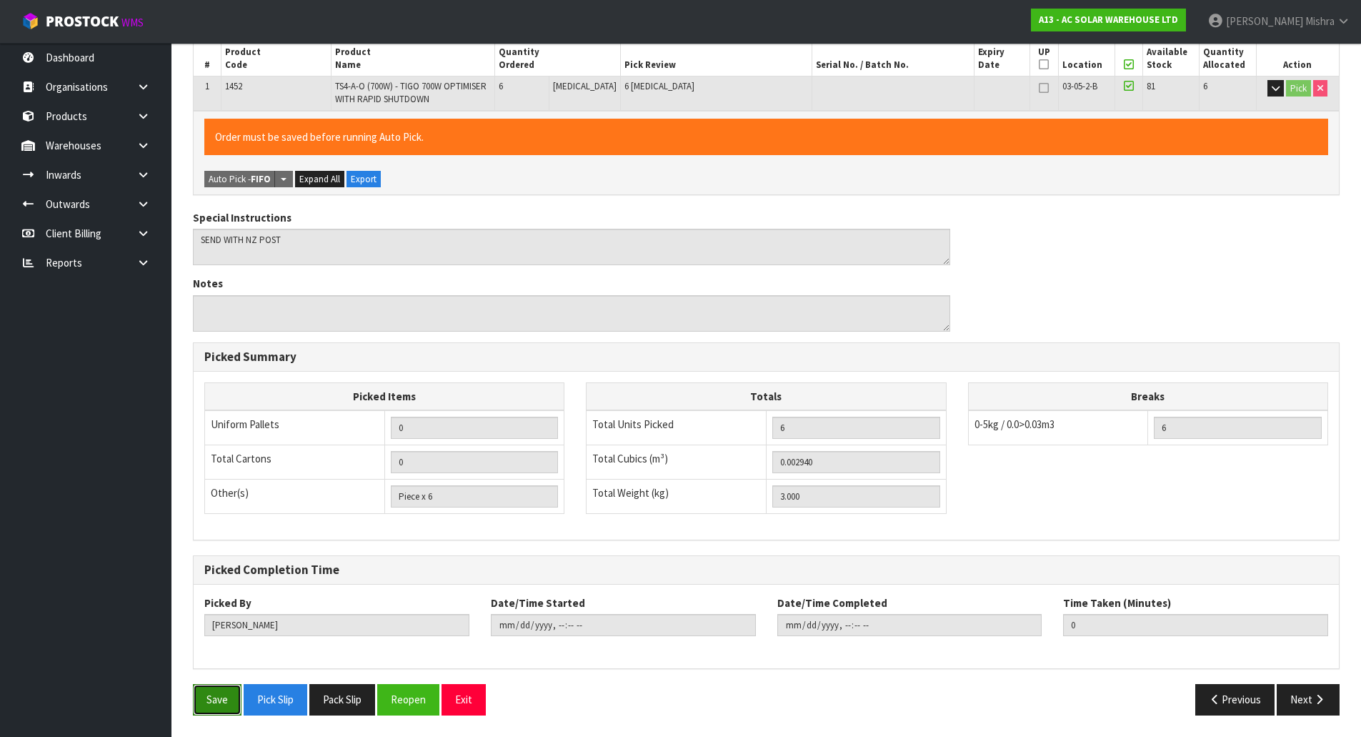
click at [232, 702] on button "Save" at bounding box center [217, 699] width 49 height 31
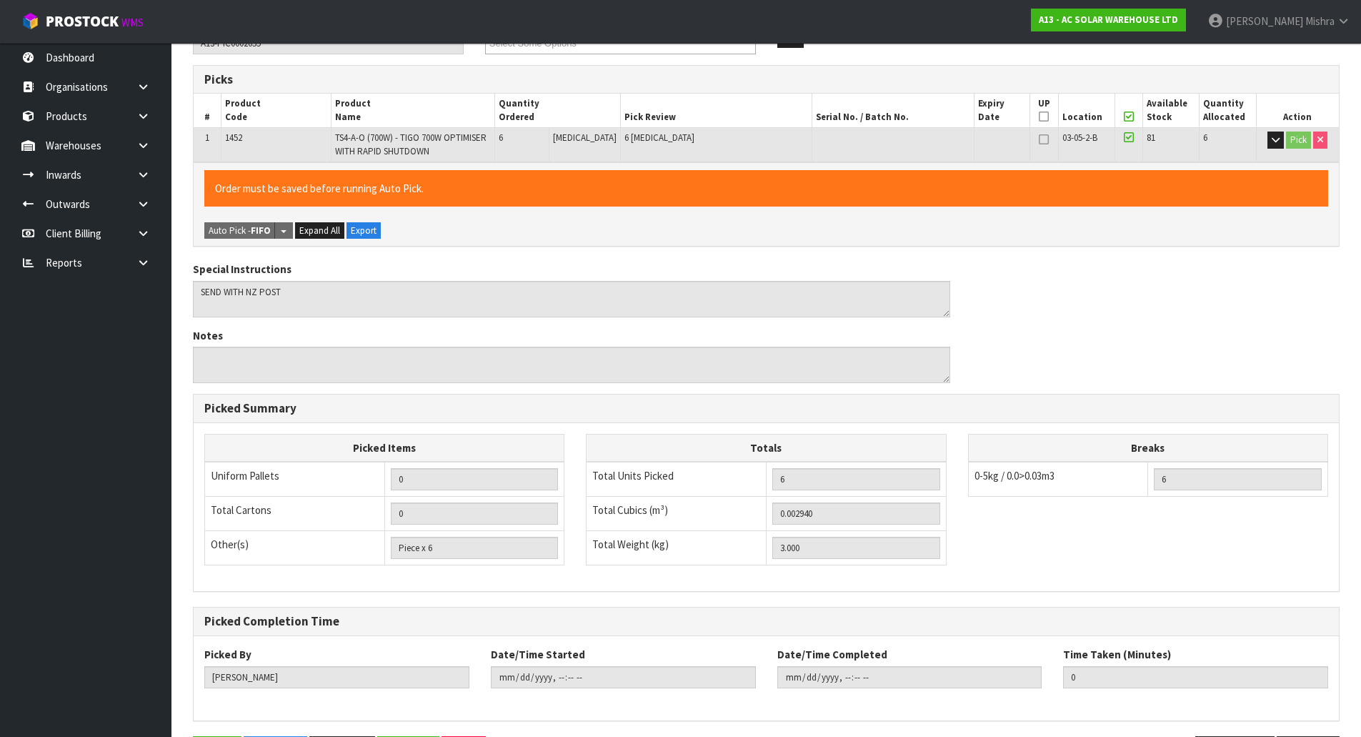
scroll to position [0, 0]
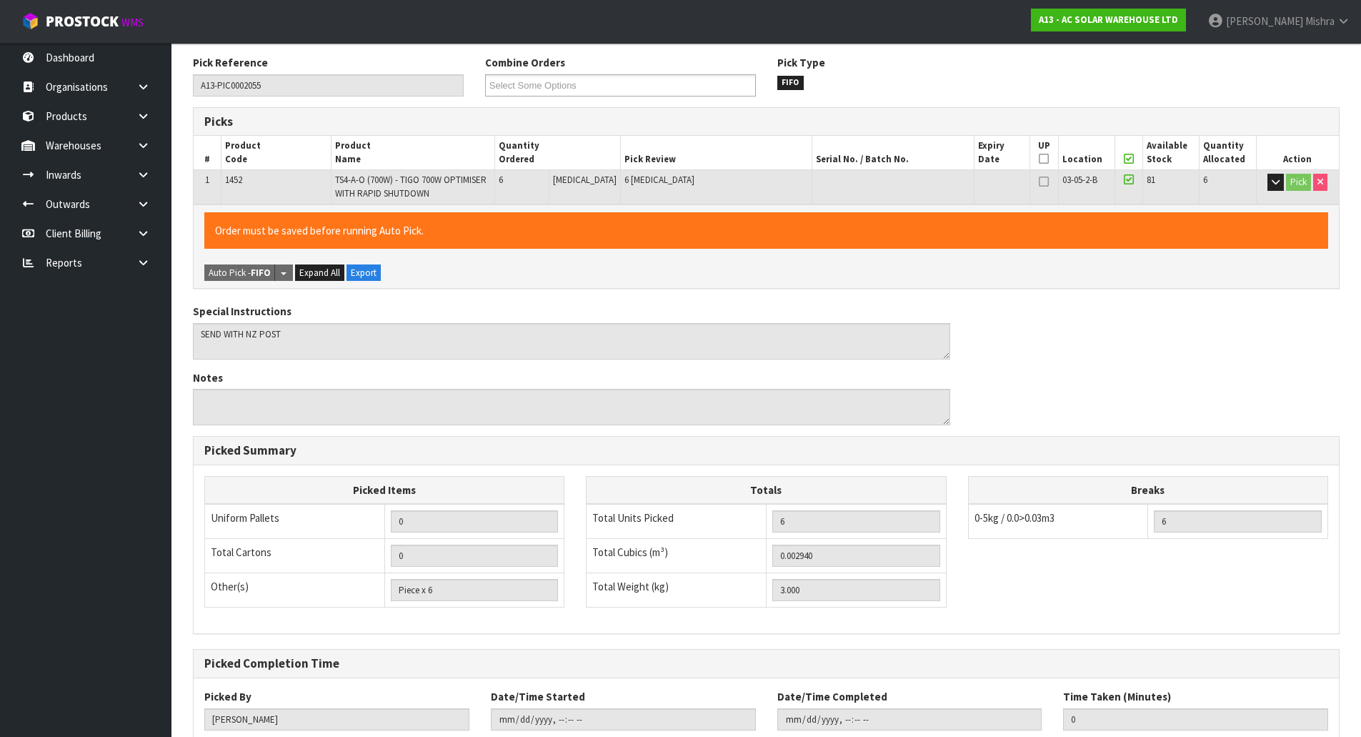
type input "[PERSON_NAME]"
type input "[DATE]T10:15:18"
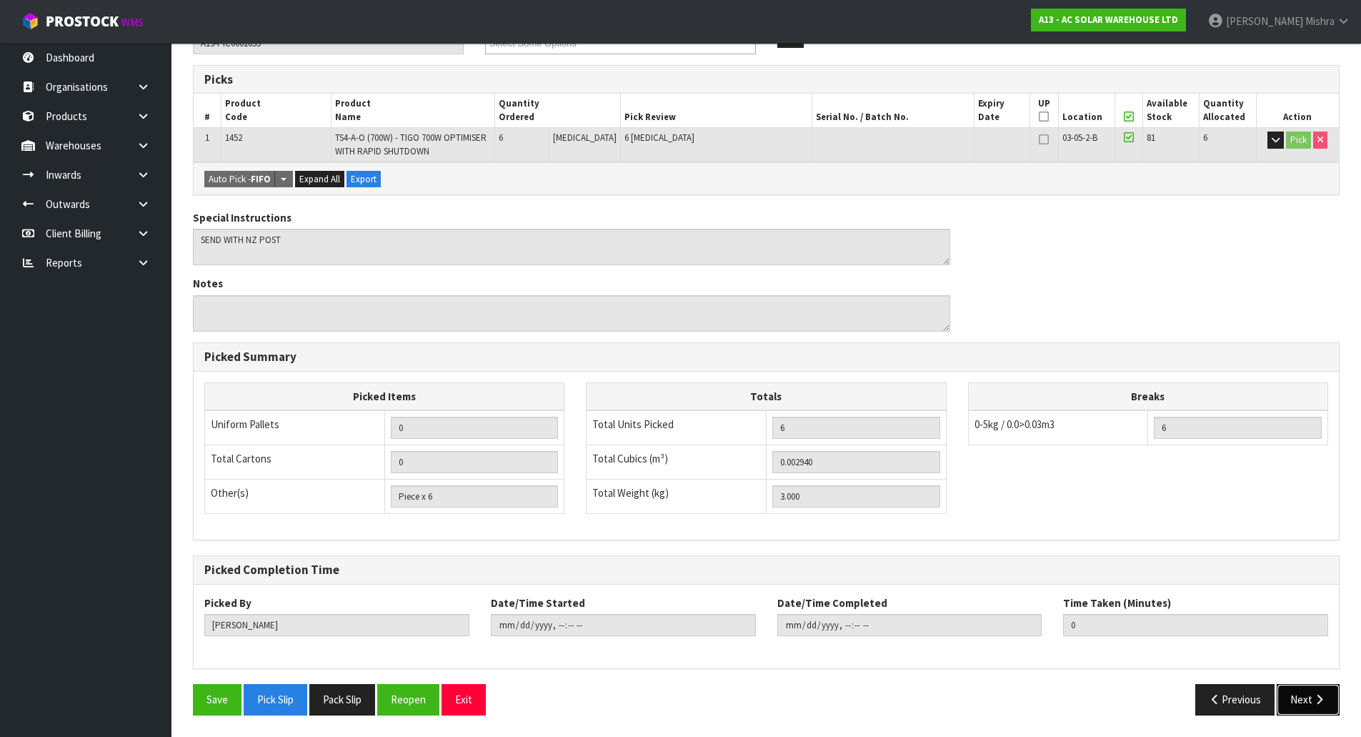
click at [1317, 700] on icon "button" at bounding box center [1320, 699] width 14 height 11
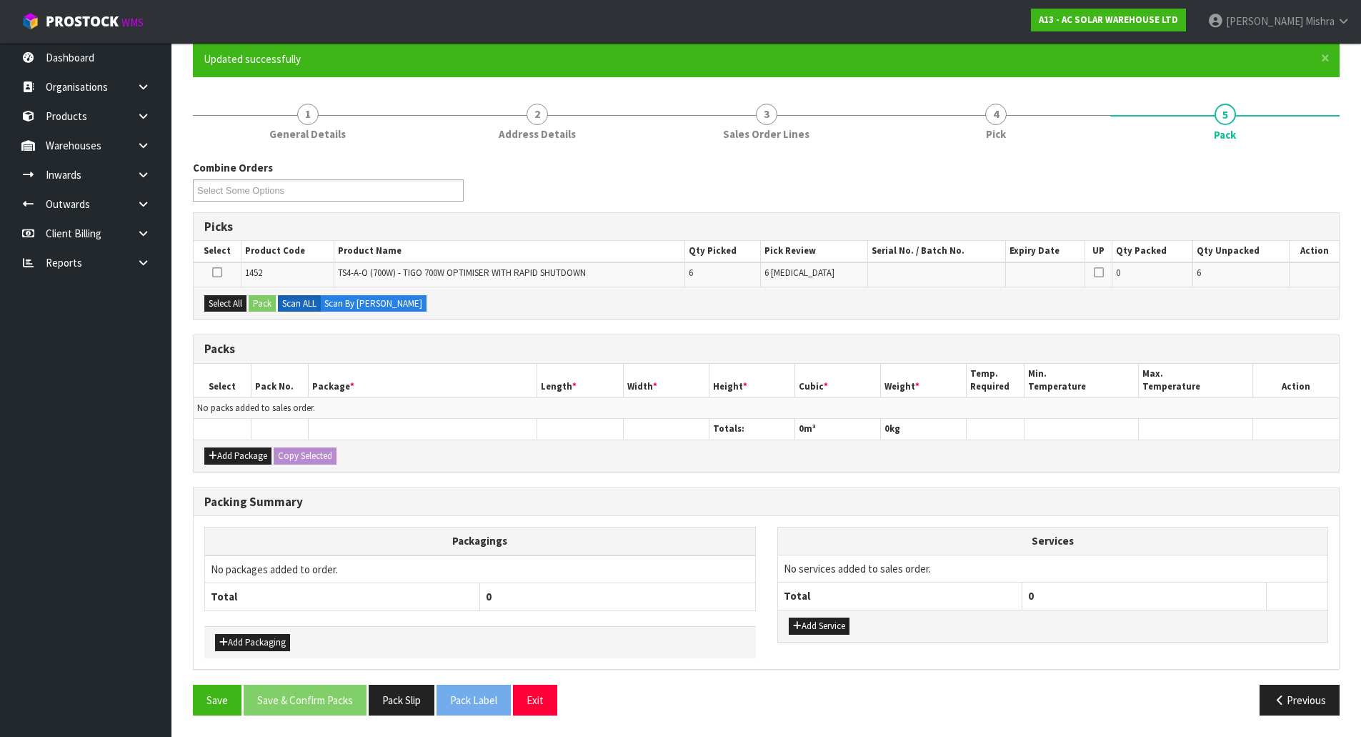
scroll to position [124, 0]
